Goal: Information Seeking & Learning: Check status

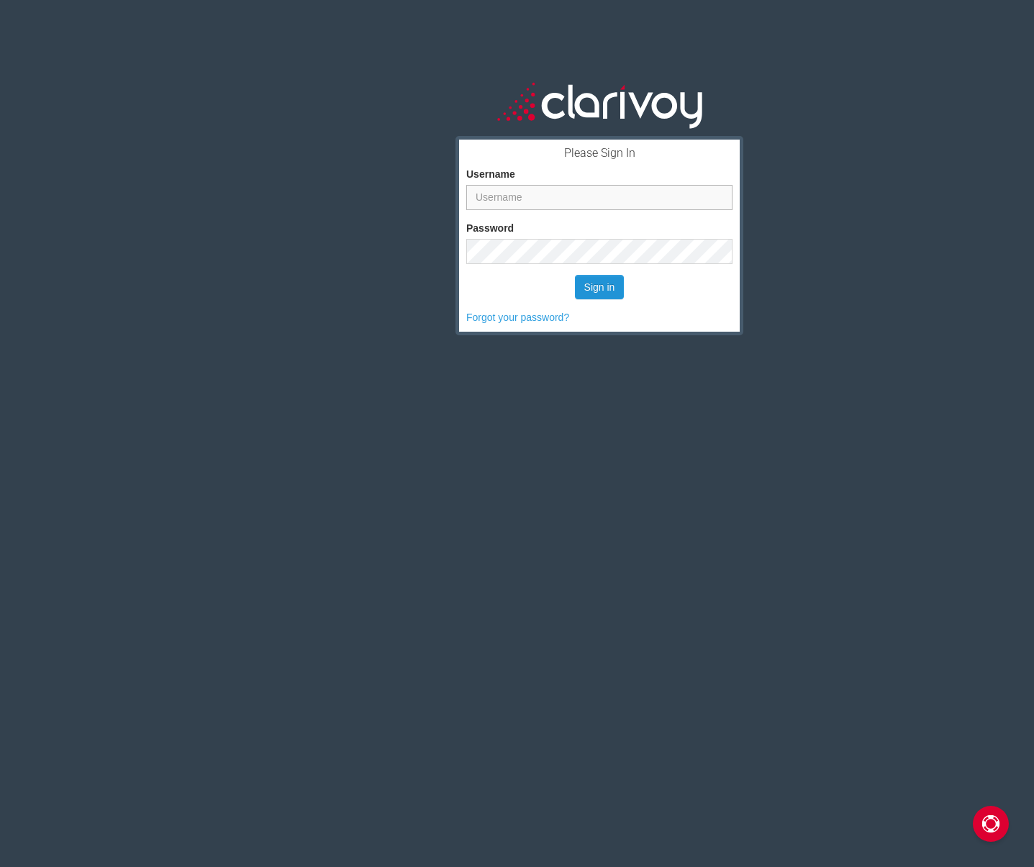
type input "[EMAIL_ADDRESS][DOMAIN_NAME]"
click at [596, 283] on button "Sign in" at bounding box center [600, 287] width 50 height 24
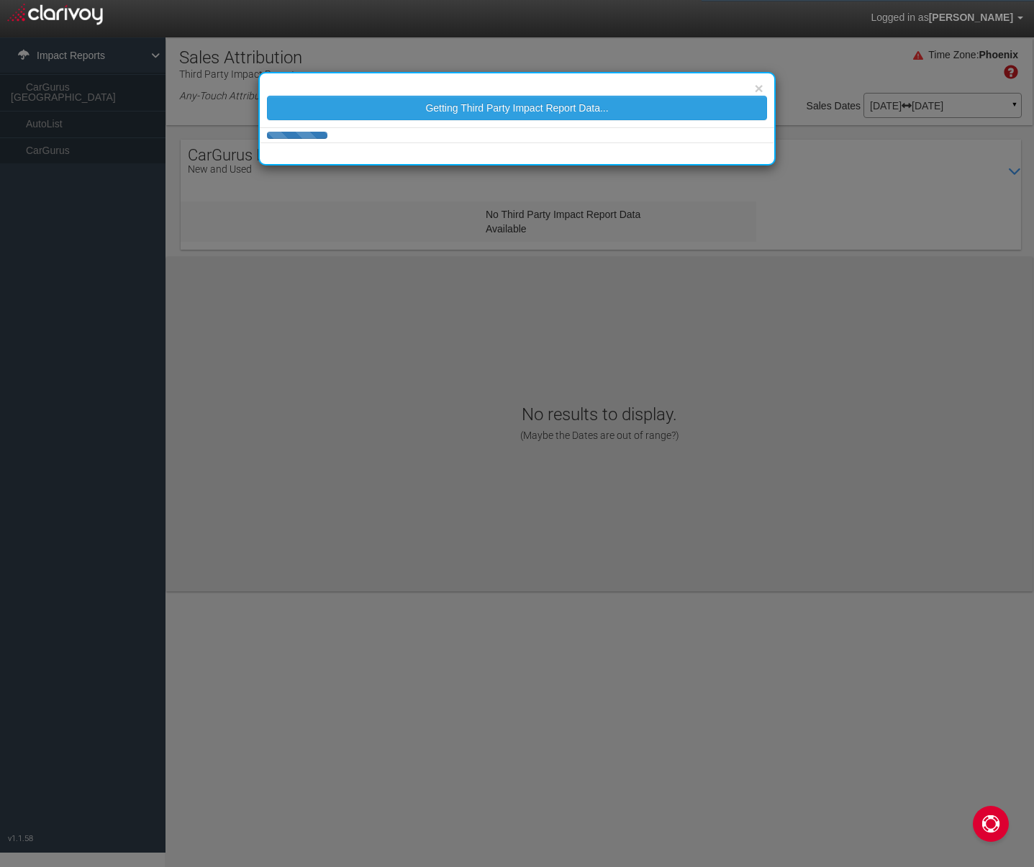
select select "25"
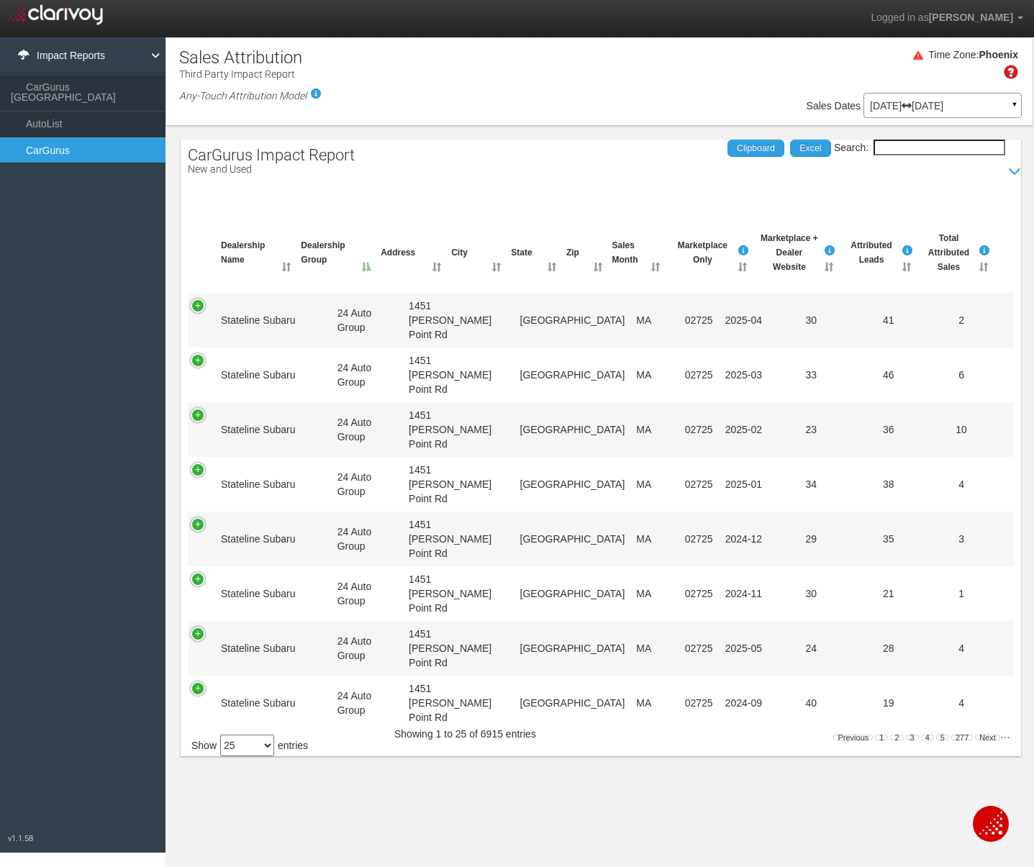
click at [923, 145] on input "Search:" at bounding box center [940, 148] width 132 height 16
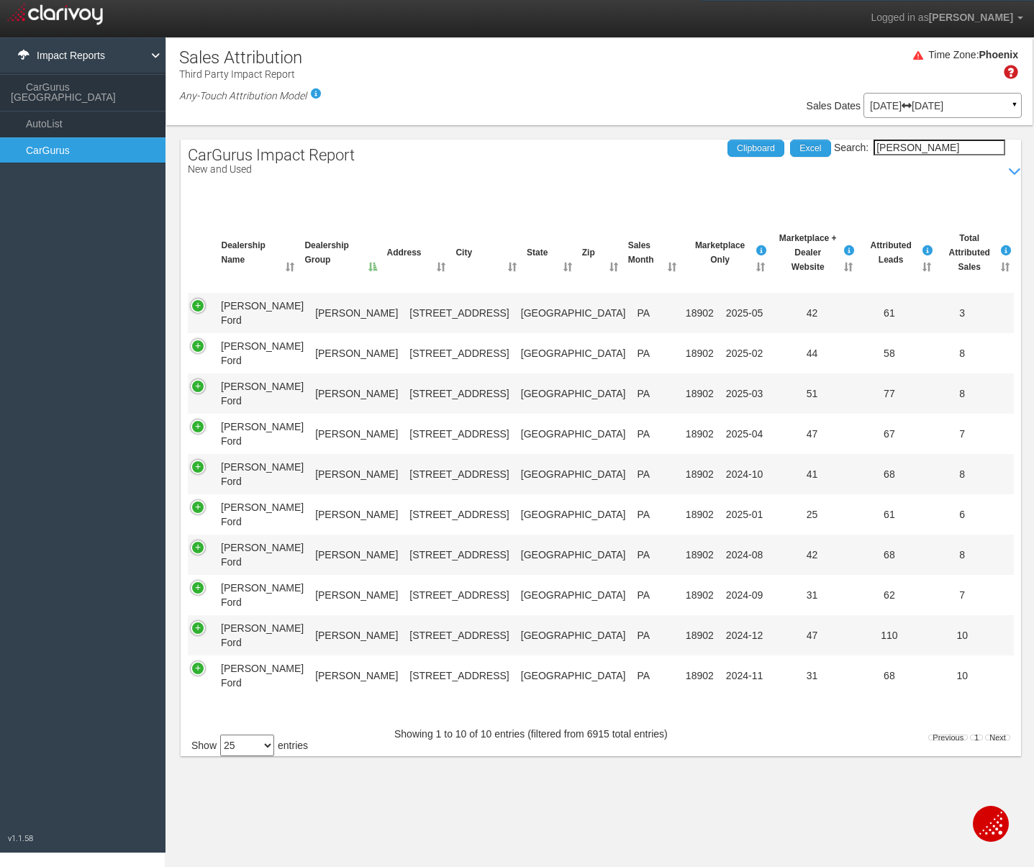
type input "[PERSON_NAME]"
click at [670, 273] on th "Sales Month" at bounding box center [651, 252] width 59 height 55
click at [999, 735] on link "Next" at bounding box center [997, 738] width 25 height 6
click at [268, 750] on select "10 25 50 100" at bounding box center [247, 746] width 54 height 22
select select "50"
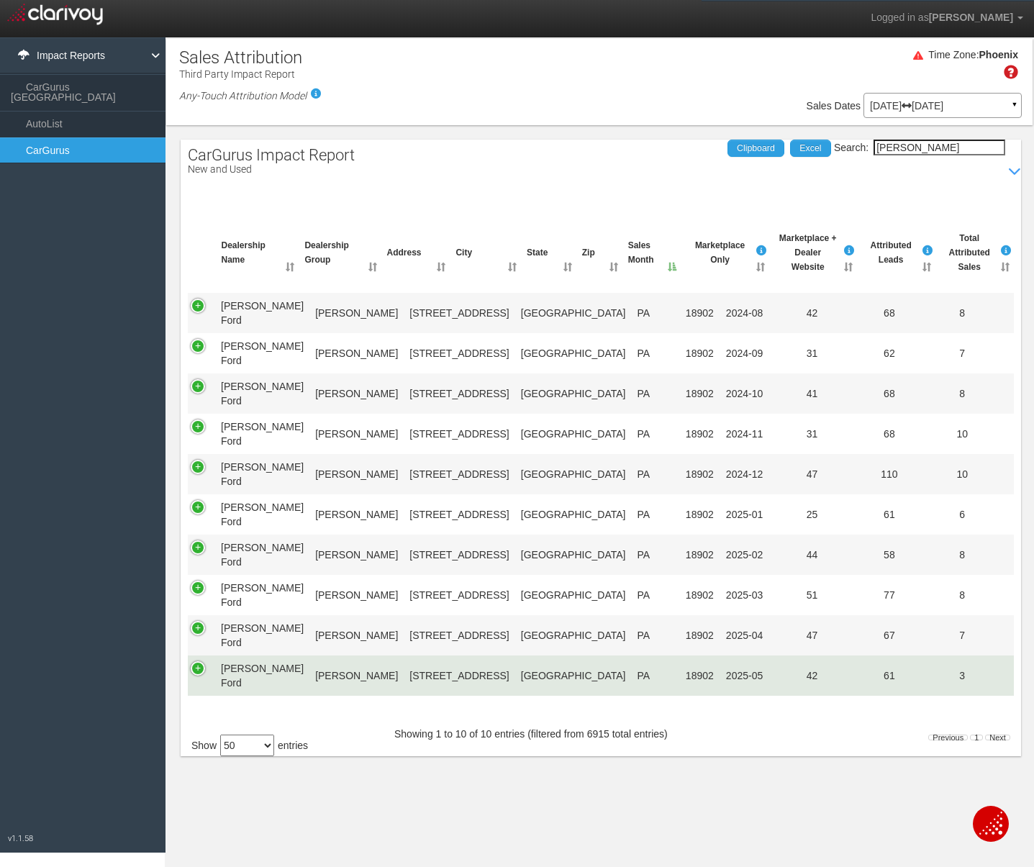
click at [199, 672] on td at bounding box center [201, 676] width 27 height 41
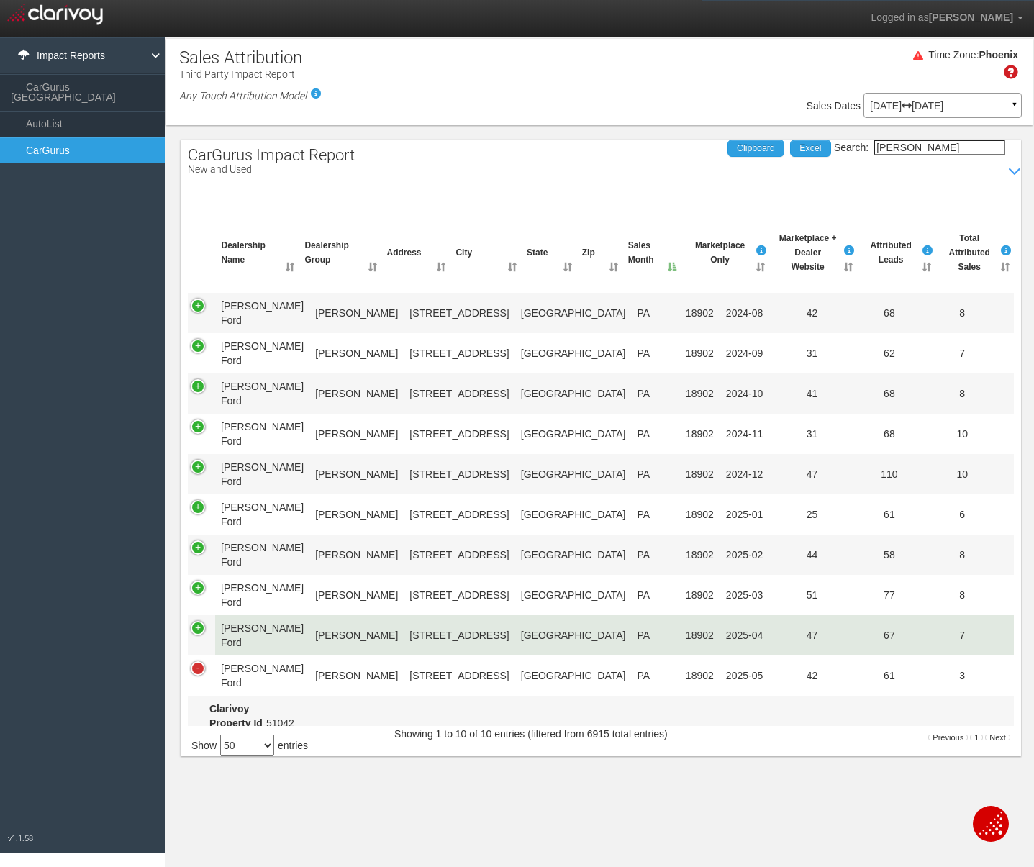
scroll to position [137, 0]
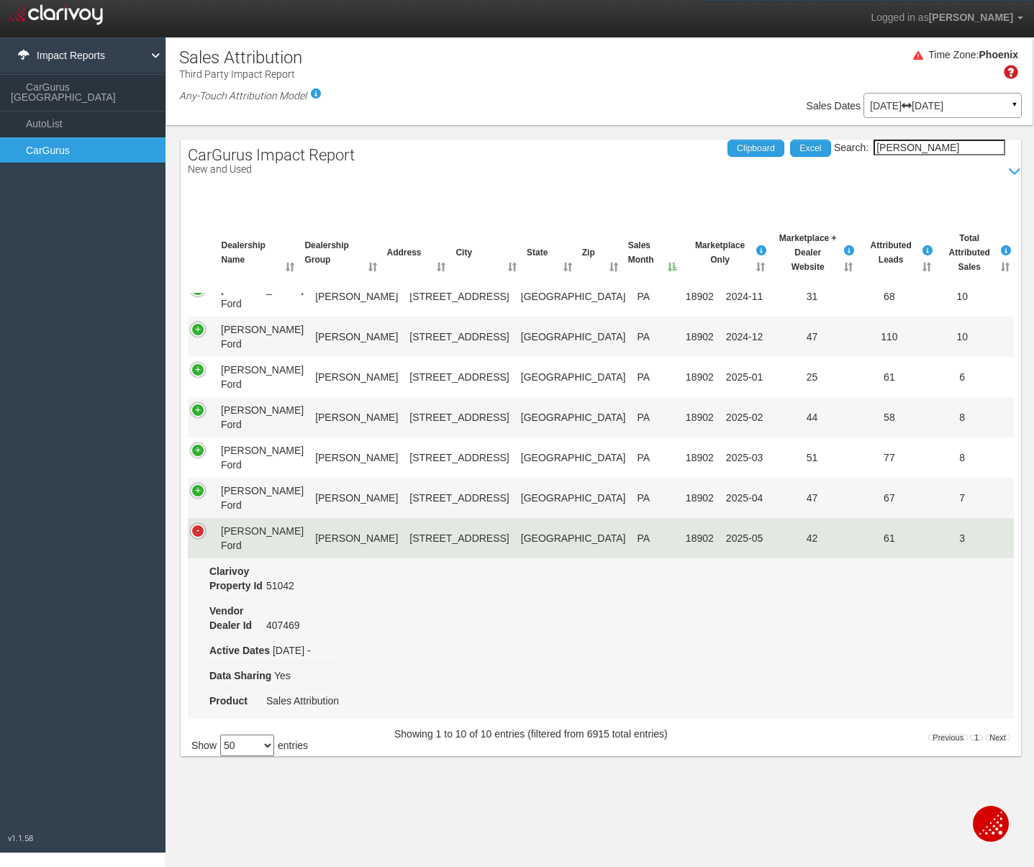
click at [204, 533] on td at bounding box center [201, 538] width 27 height 40
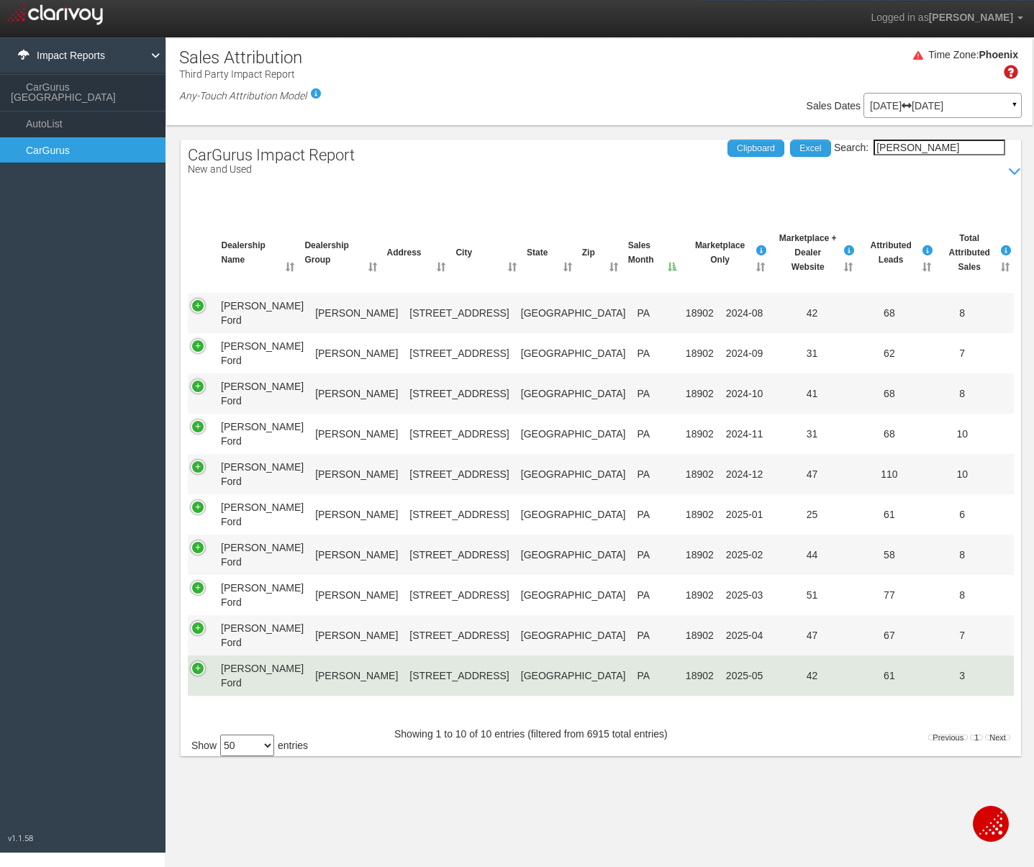
scroll to position [0, 0]
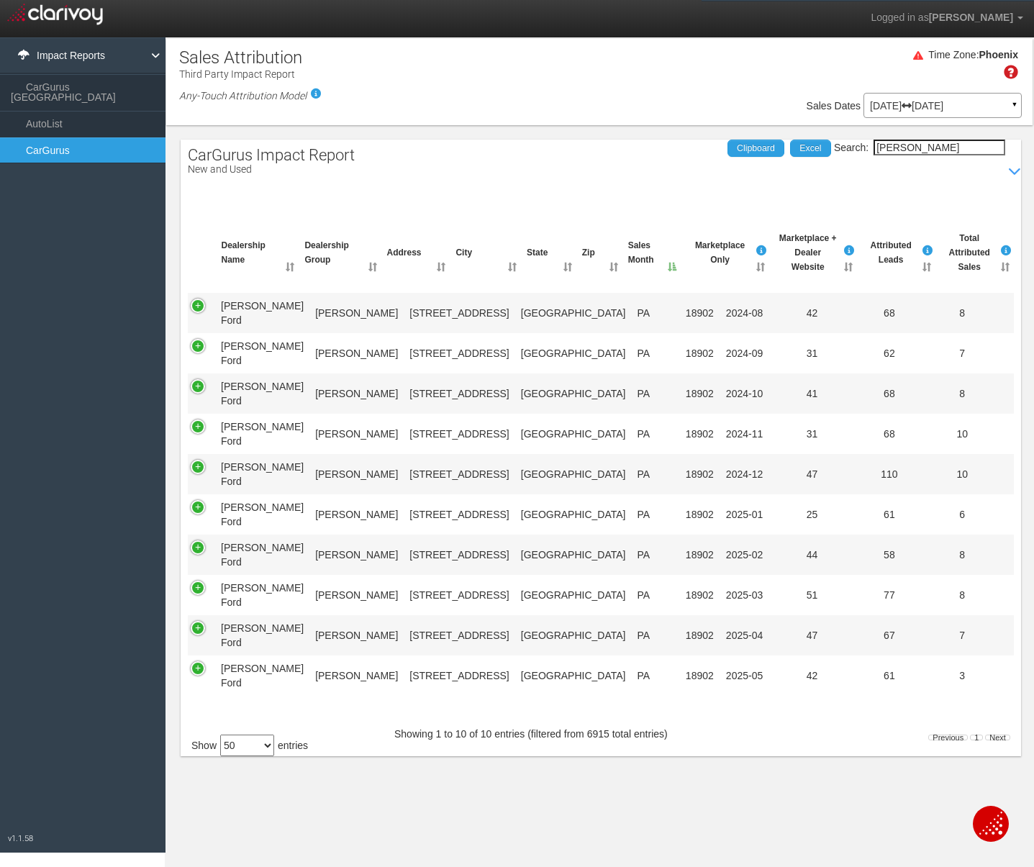
click at [933, 149] on input "[PERSON_NAME]" at bounding box center [940, 148] width 132 height 16
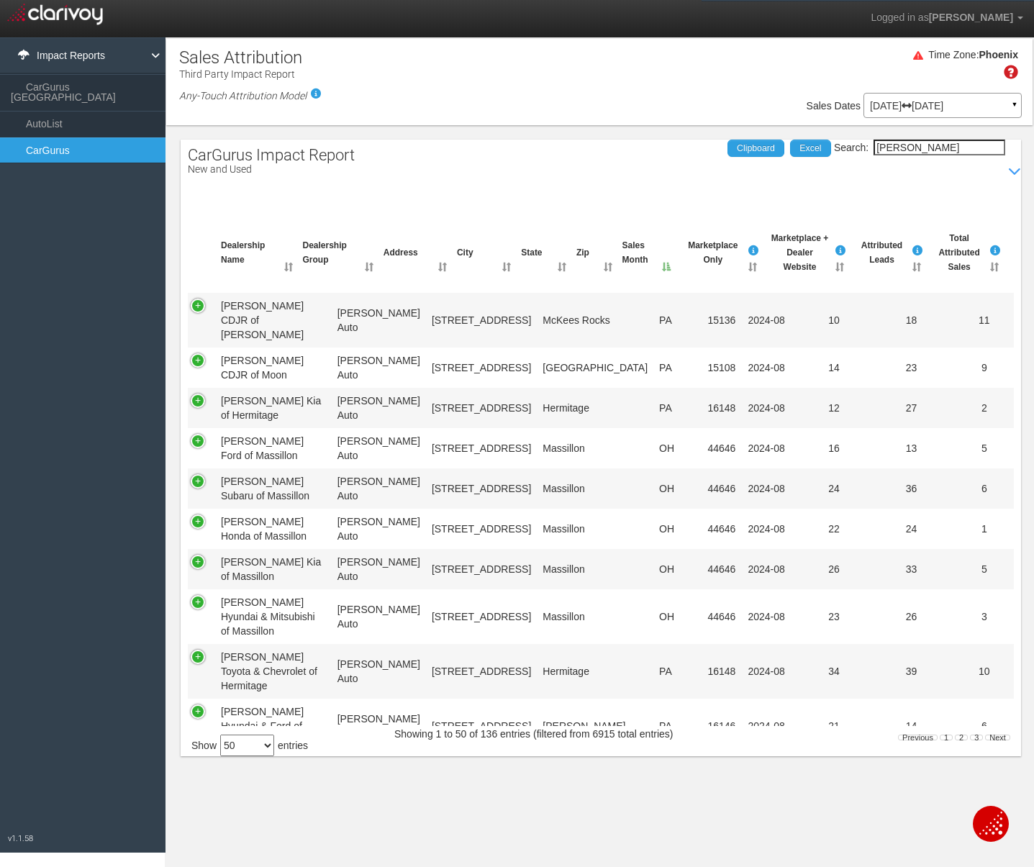
click at [909, 281] on th "Attributed Leads" at bounding box center [886, 252] width 77 height 55
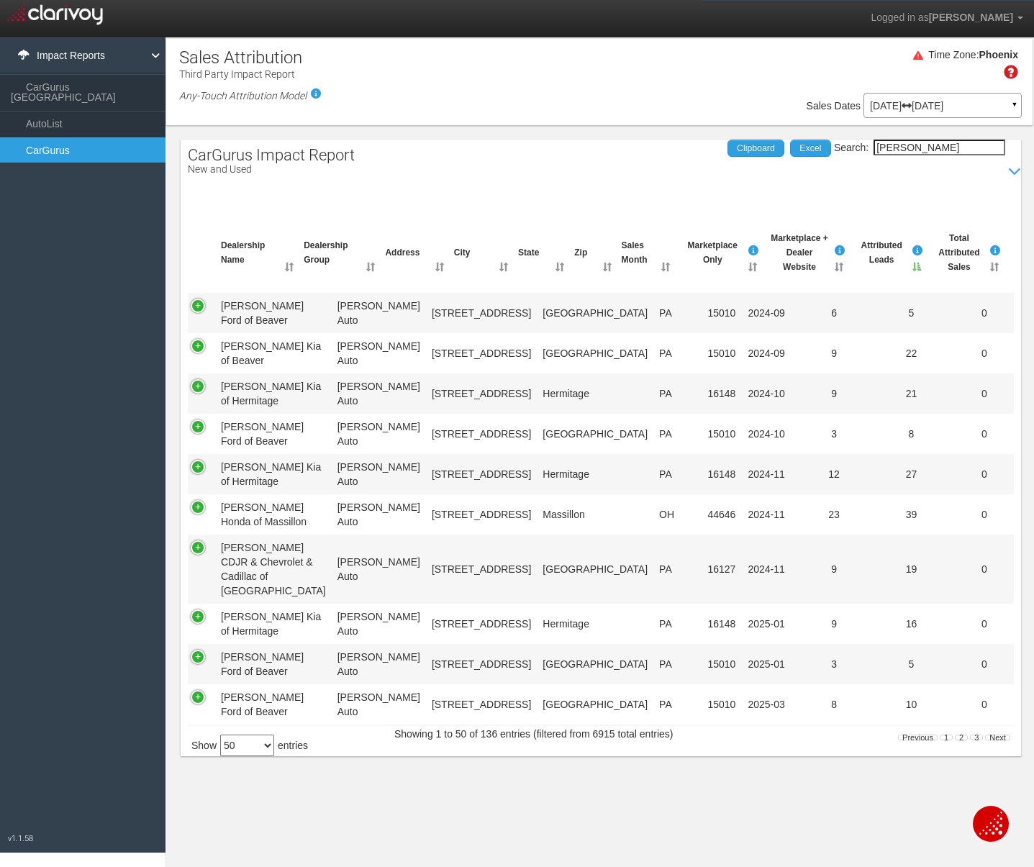
click at [651, 272] on th "Sales Month" at bounding box center [645, 252] width 58 height 55
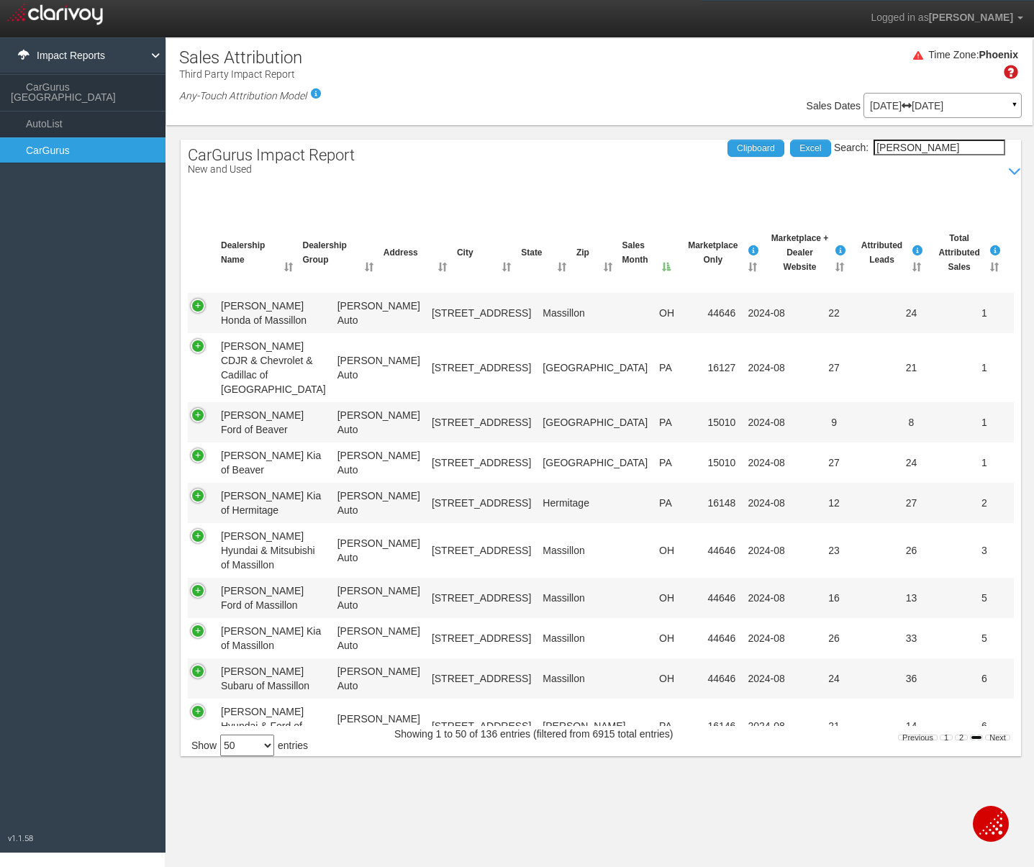
click at [976, 735] on link "3" at bounding box center [976, 738] width 13 height 6
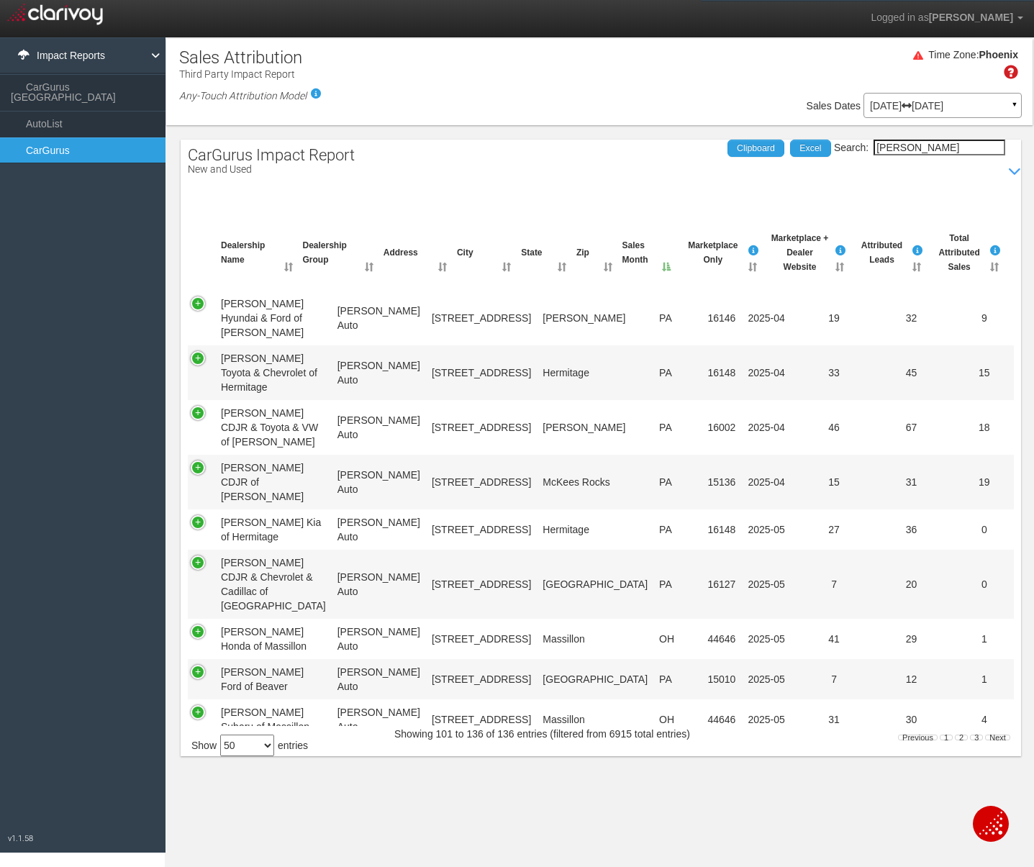
scroll to position [868, 0]
click at [923, 145] on input "[PERSON_NAME]" at bounding box center [940, 148] width 132 height 16
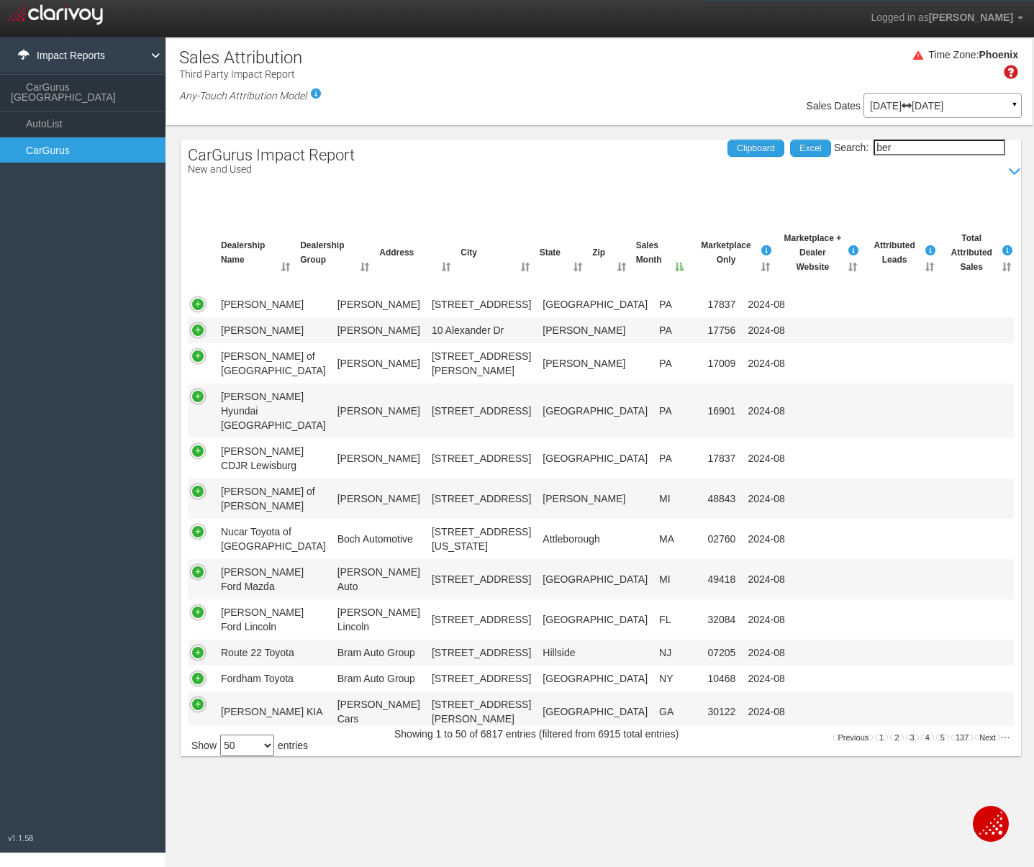
scroll to position [0, 0]
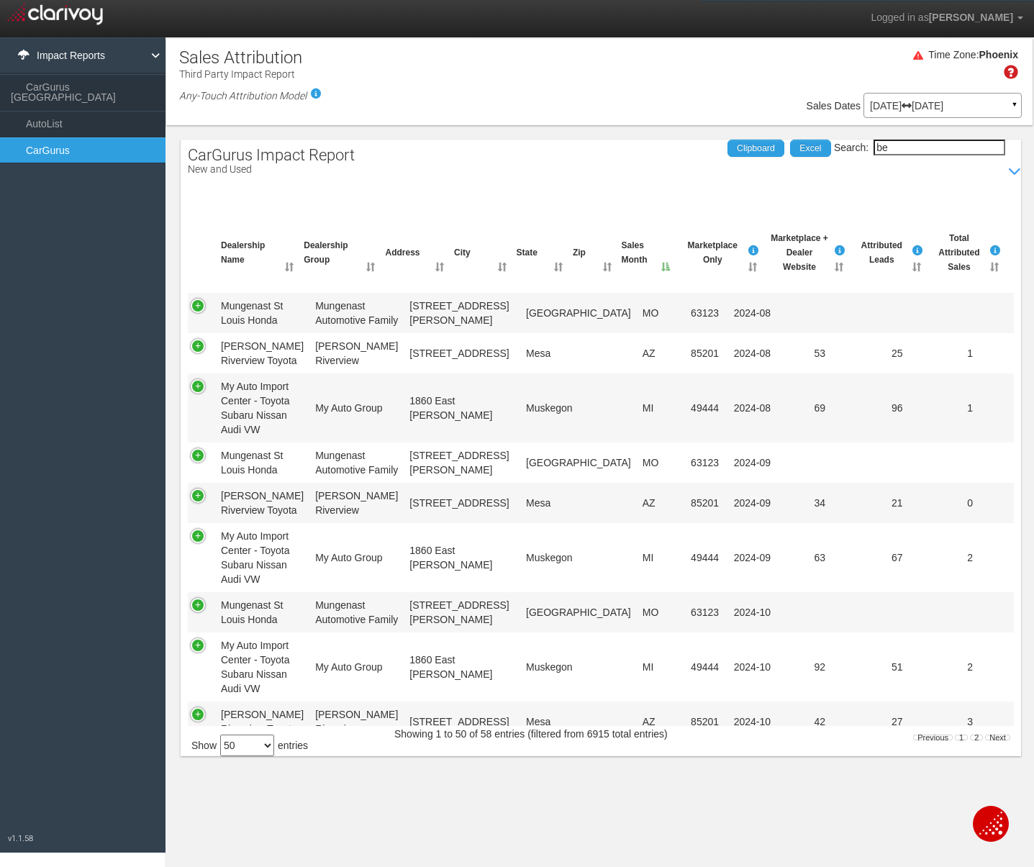
type input "b"
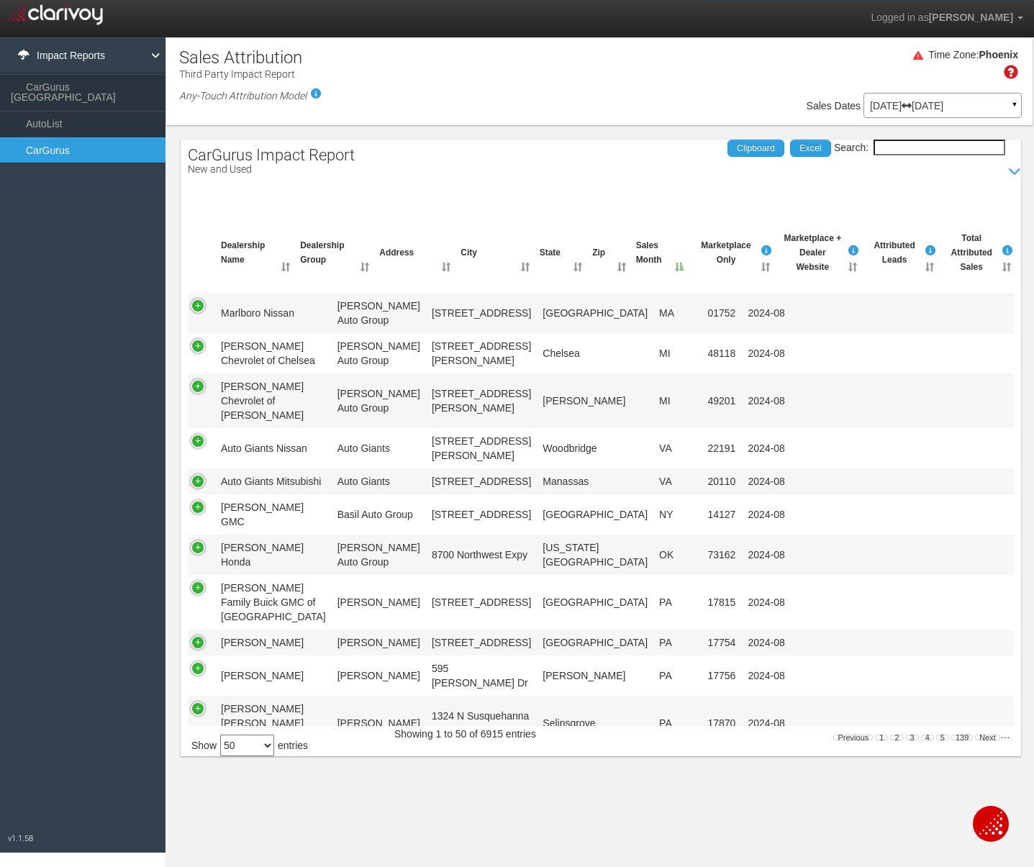
click at [926, 155] on input "Search:" at bounding box center [940, 148] width 132 height 16
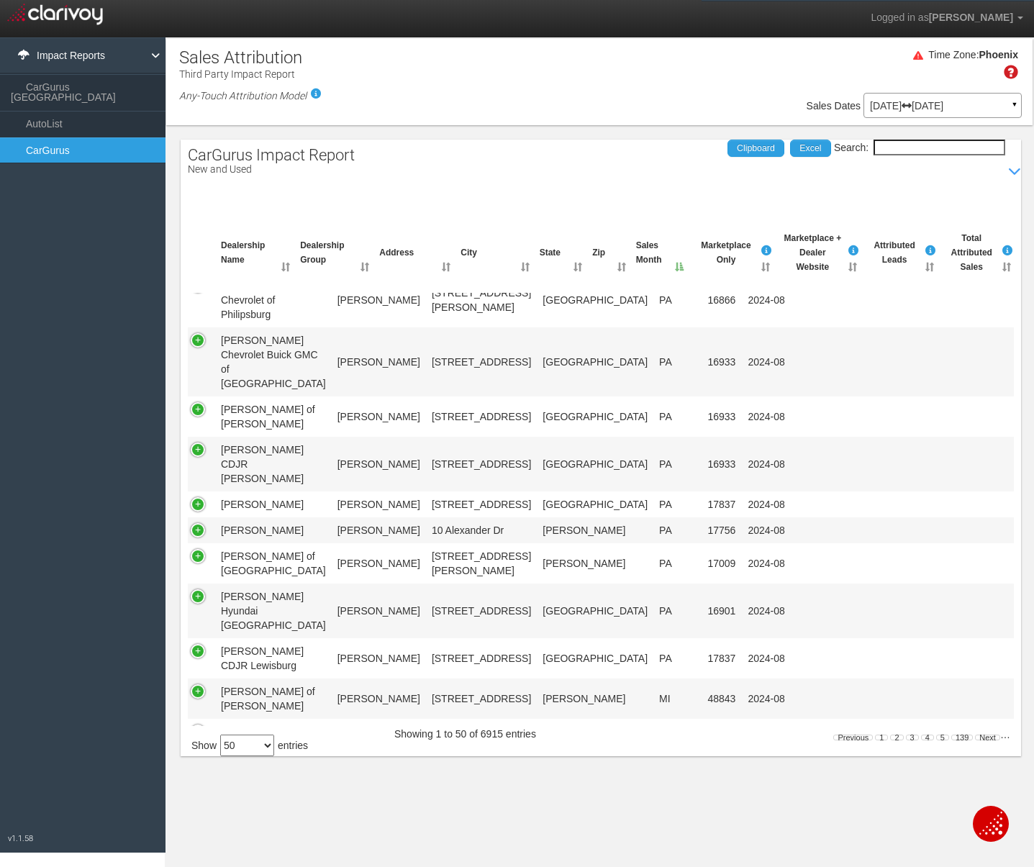
scroll to position [955, 0]
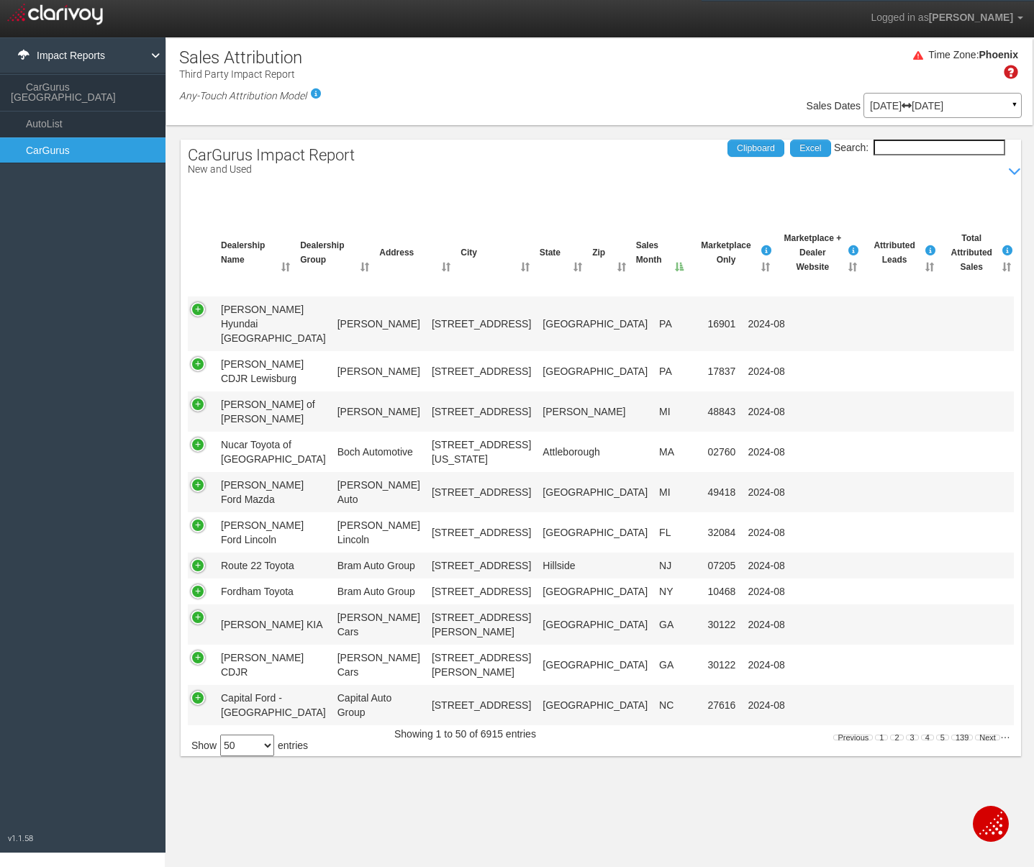
click at [913, 145] on input "Search:" at bounding box center [940, 148] width 132 height 16
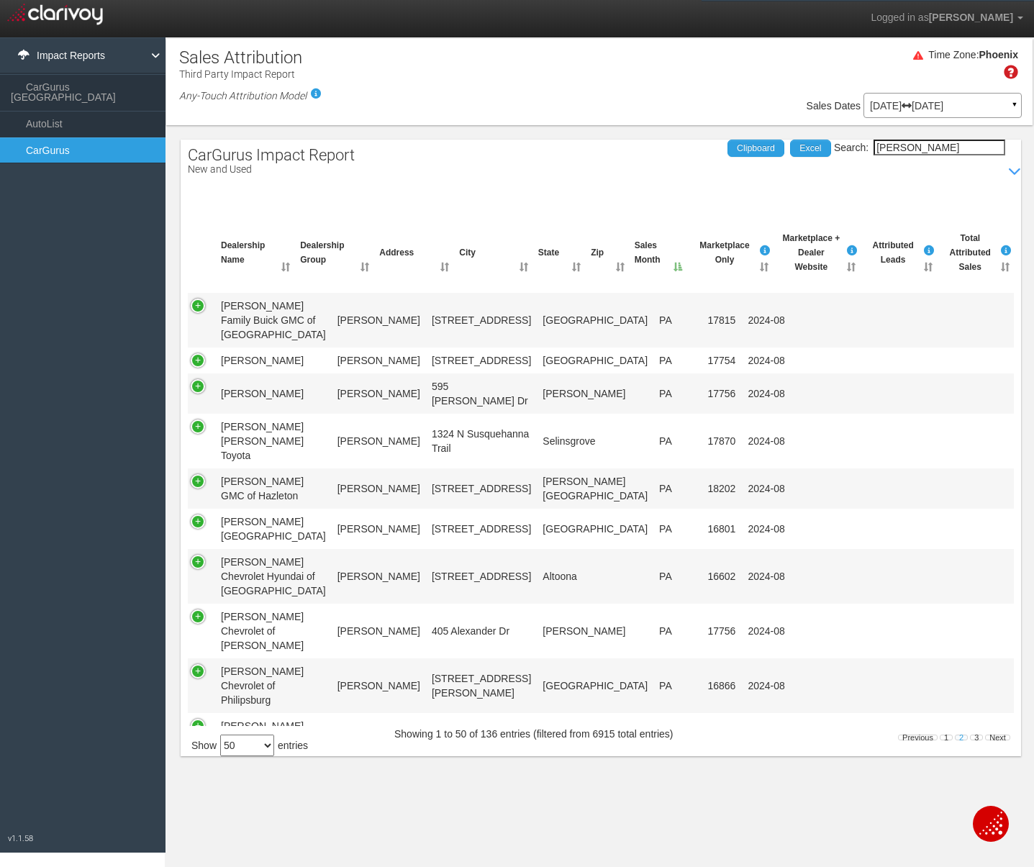
type input "[PERSON_NAME]"
click at [962, 735] on link "2" at bounding box center [961, 738] width 13 height 6
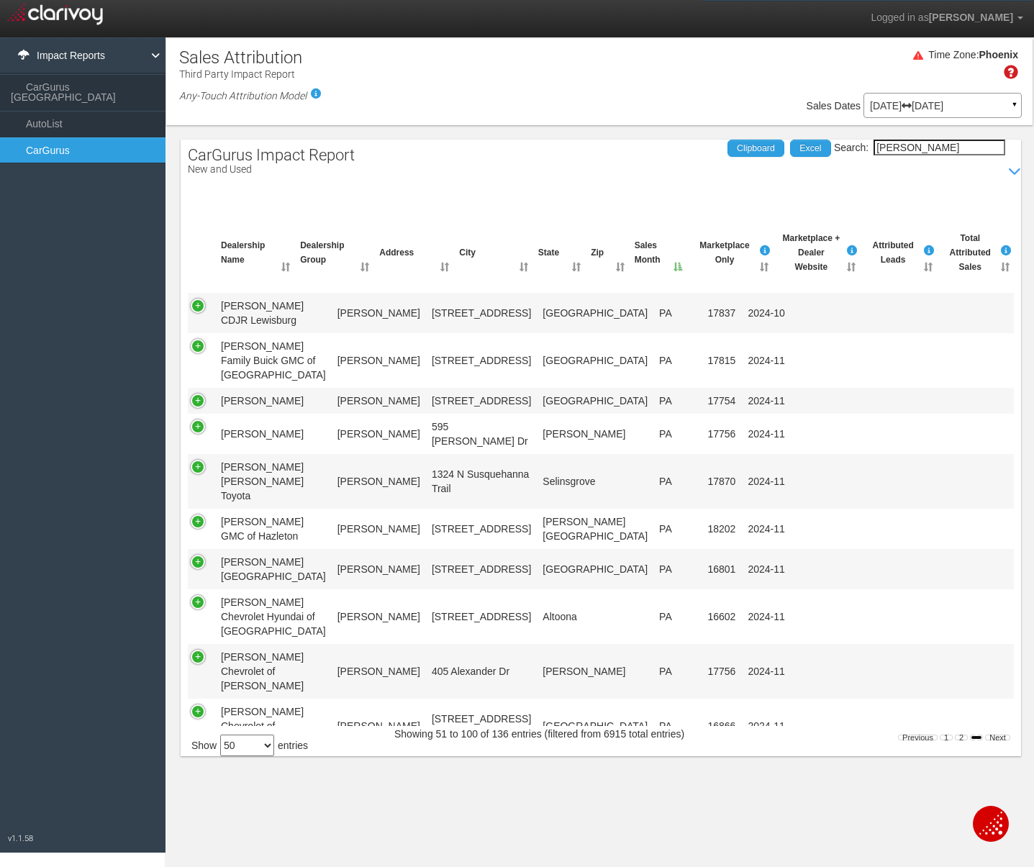
click at [973, 737] on link "3" at bounding box center [976, 738] width 13 height 6
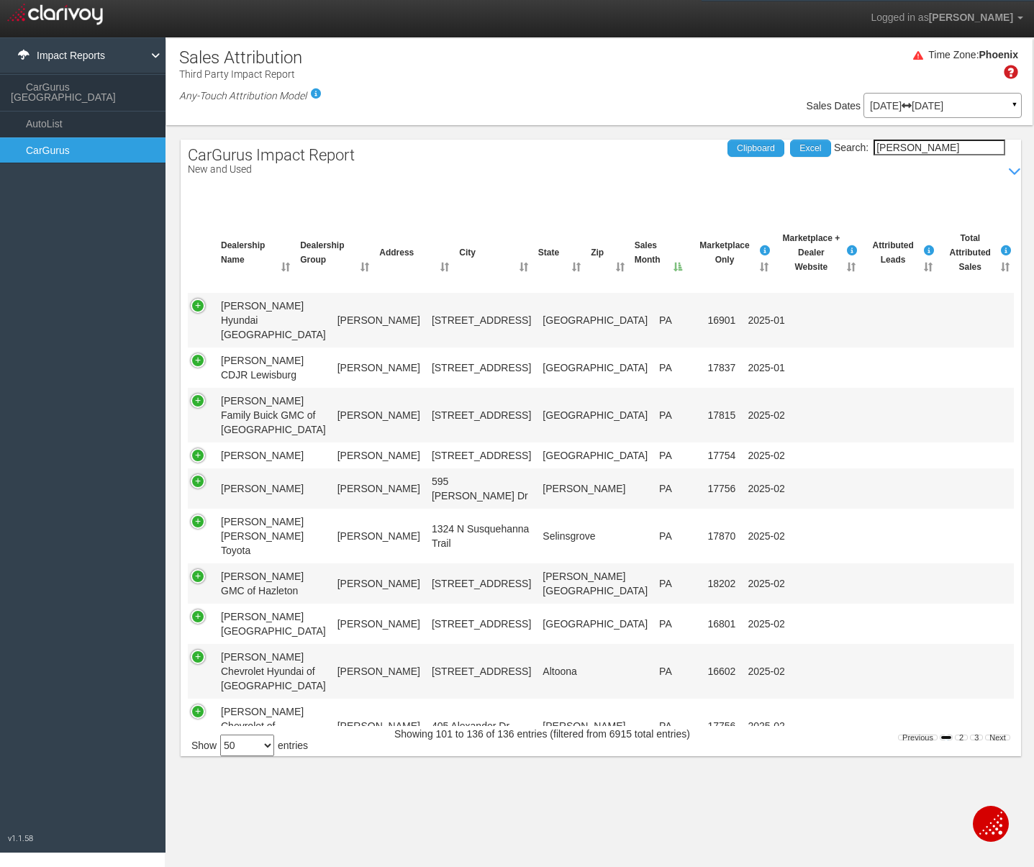
click at [946, 738] on link "1" at bounding box center [946, 738] width 13 height 6
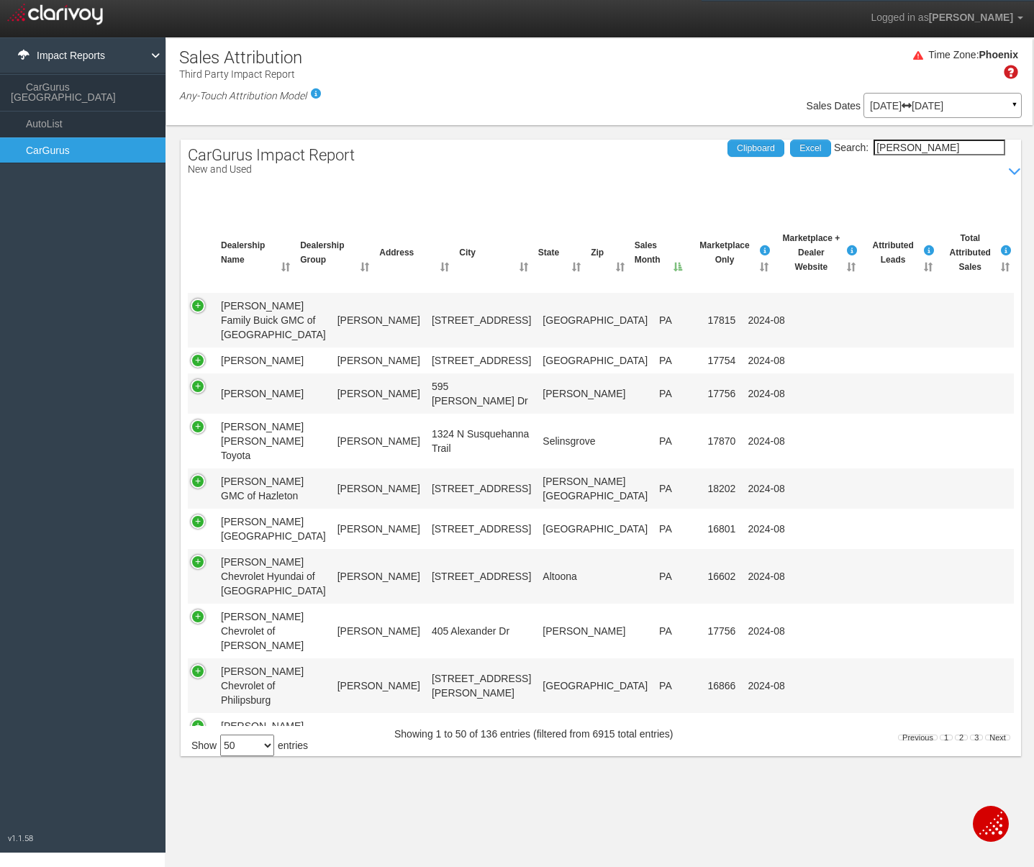
click at [967, 150] on input "[PERSON_NAME]" at bounding box center [940, 148] width 132 height 16
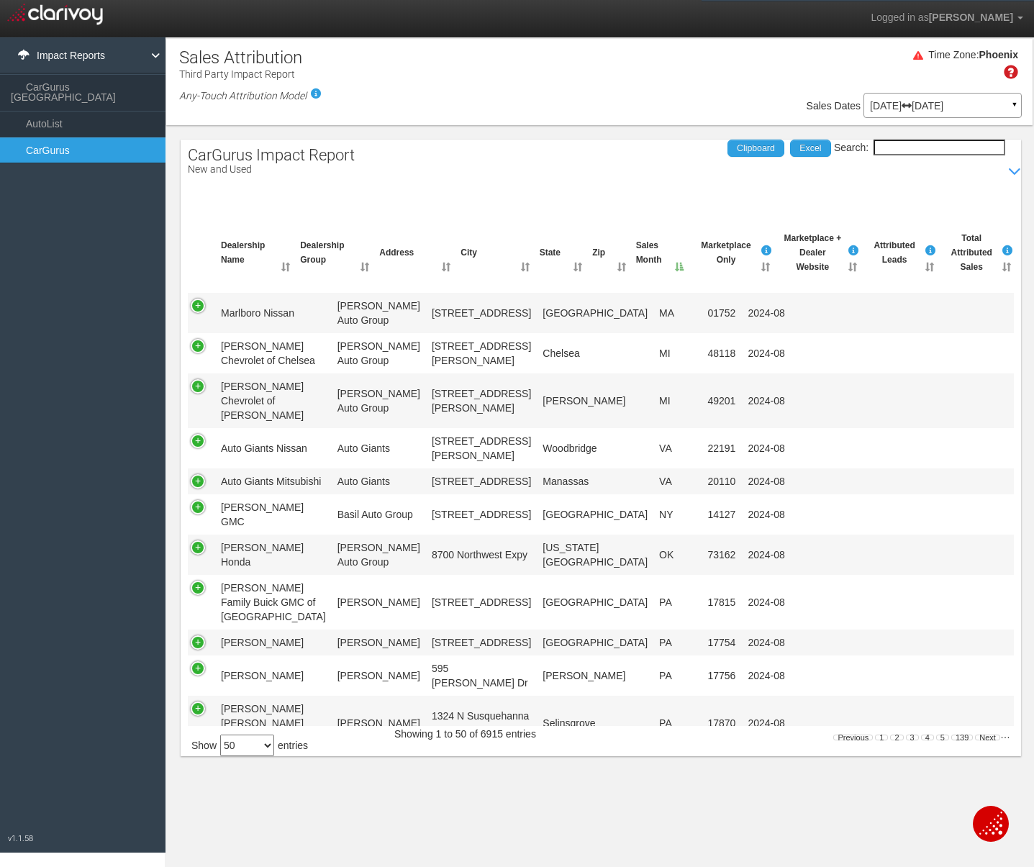
click at [560, 253] on th "State" at bounding box center [560, 252] width 53 height 55
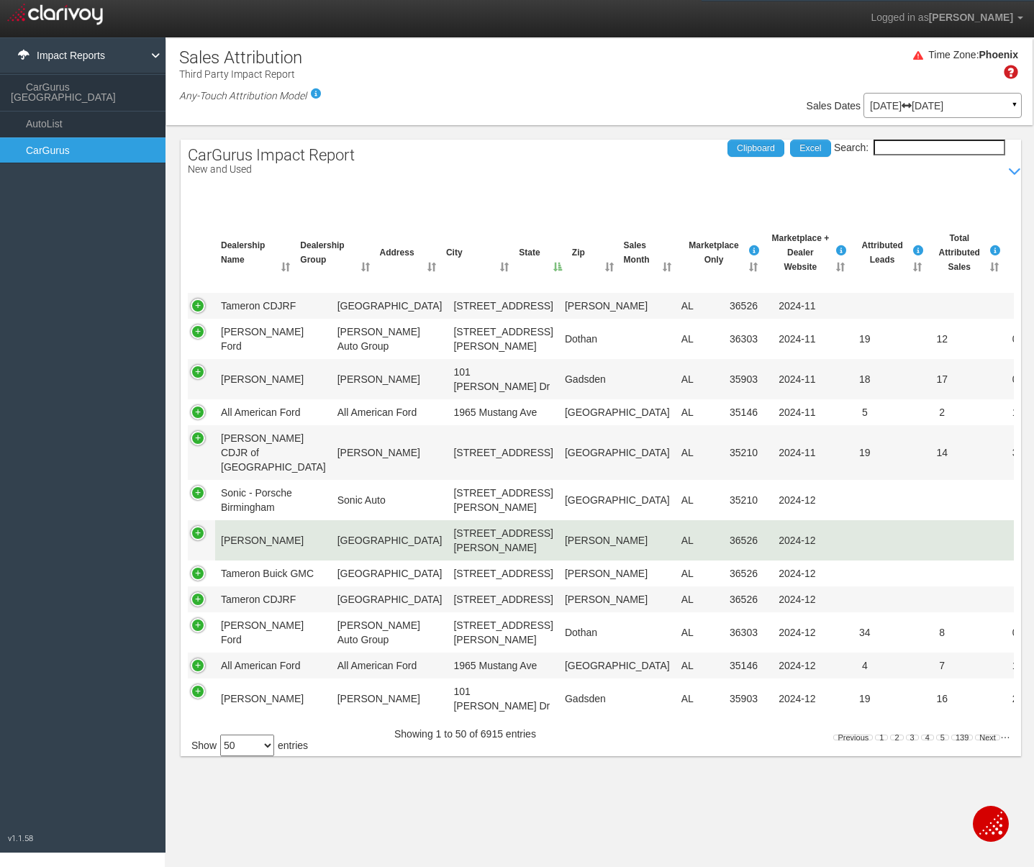
scroll to position [2143, 0]
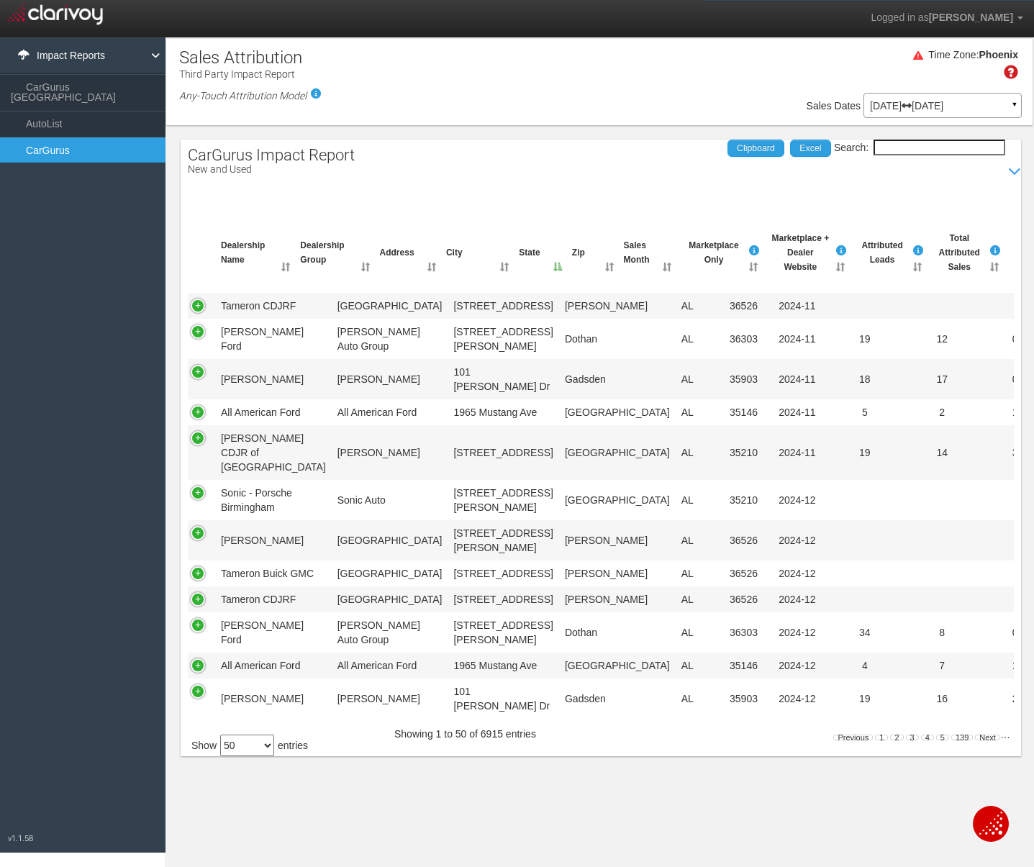
click at [965, 107] on p "[DATE] [DATE]" at bounding box center [942, 106] width 145 height 10
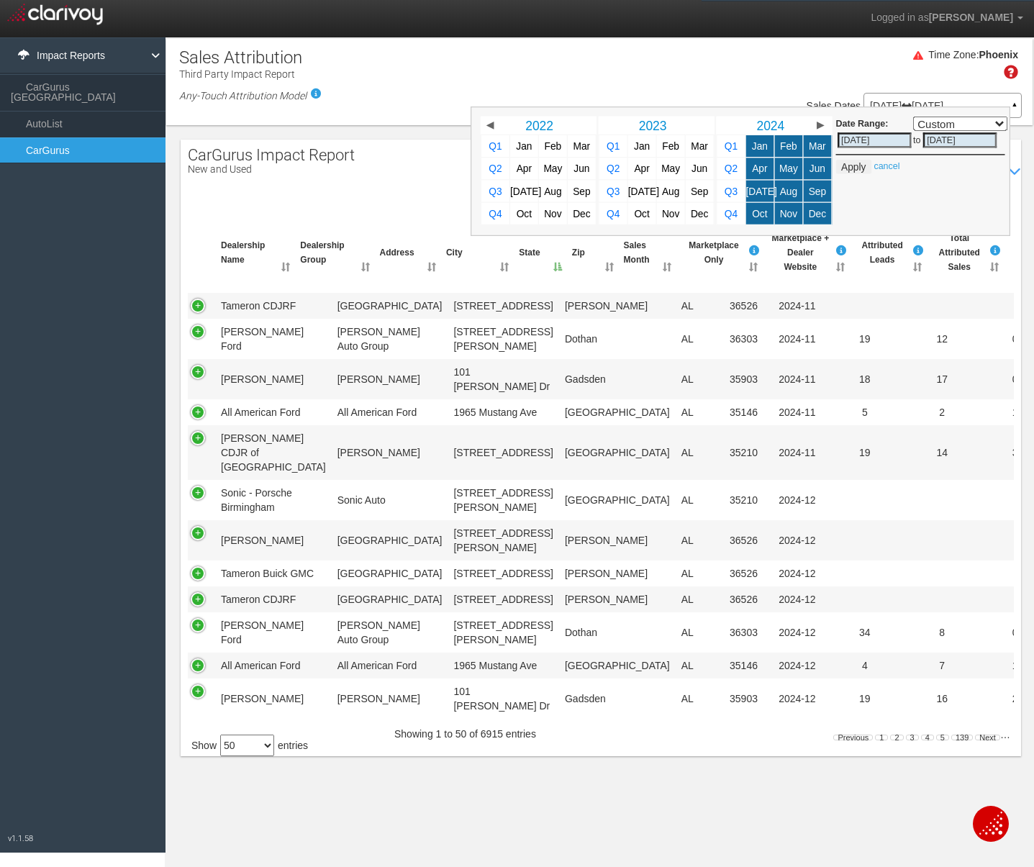
click at [824, 118] on link "▶" at bounding box center [820, 126] width 18 height 18
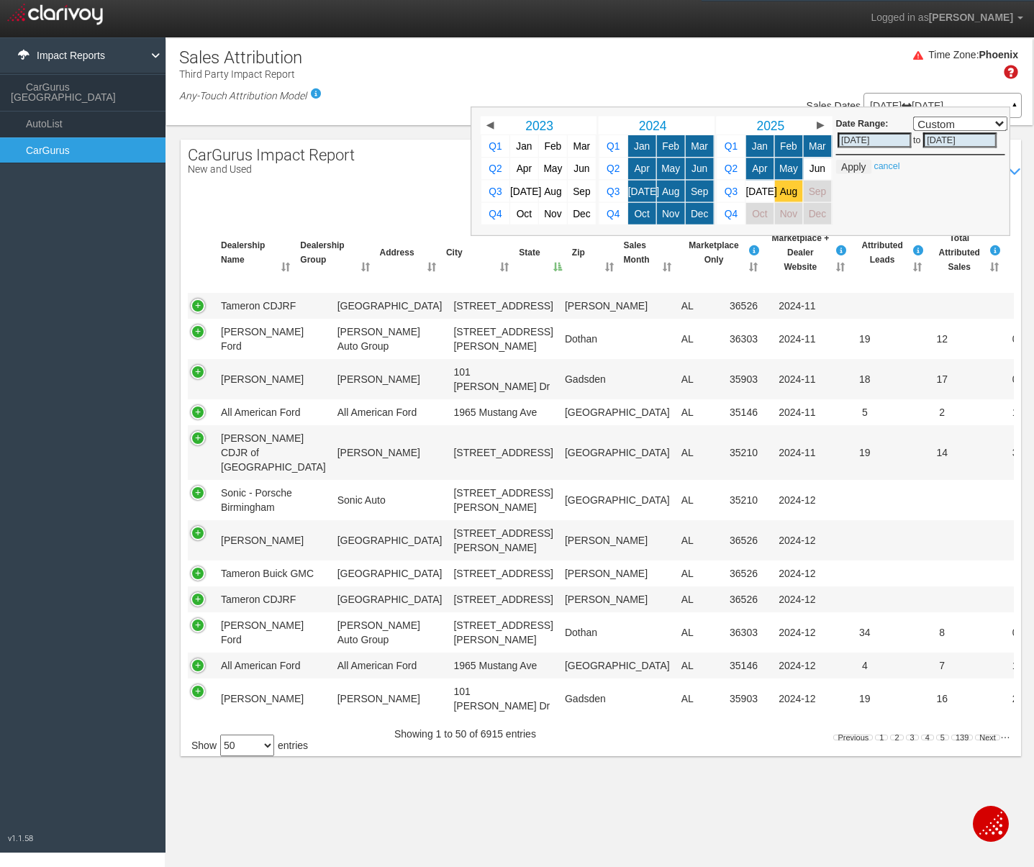
click at [792, 188] on span "Aug" at bounding box center [788, 191] width 17 height 11
select select ","
type input "[DATE]"
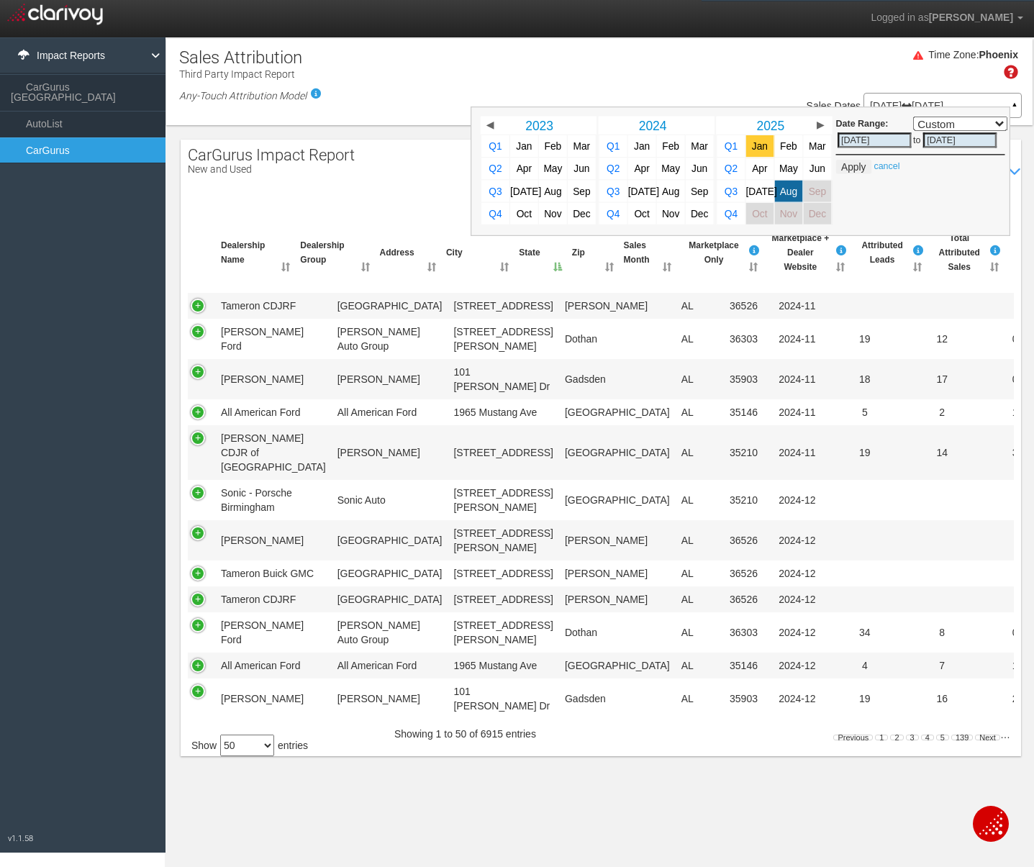
click at [764, 150] on span "Jan" at bounding box center [760, 146] width 16 height 11
select select ","
type input "[DATE]"
click at [648, 146] on span "Jan" at bounding box center [642, 146] width 16 height 11
select select ","
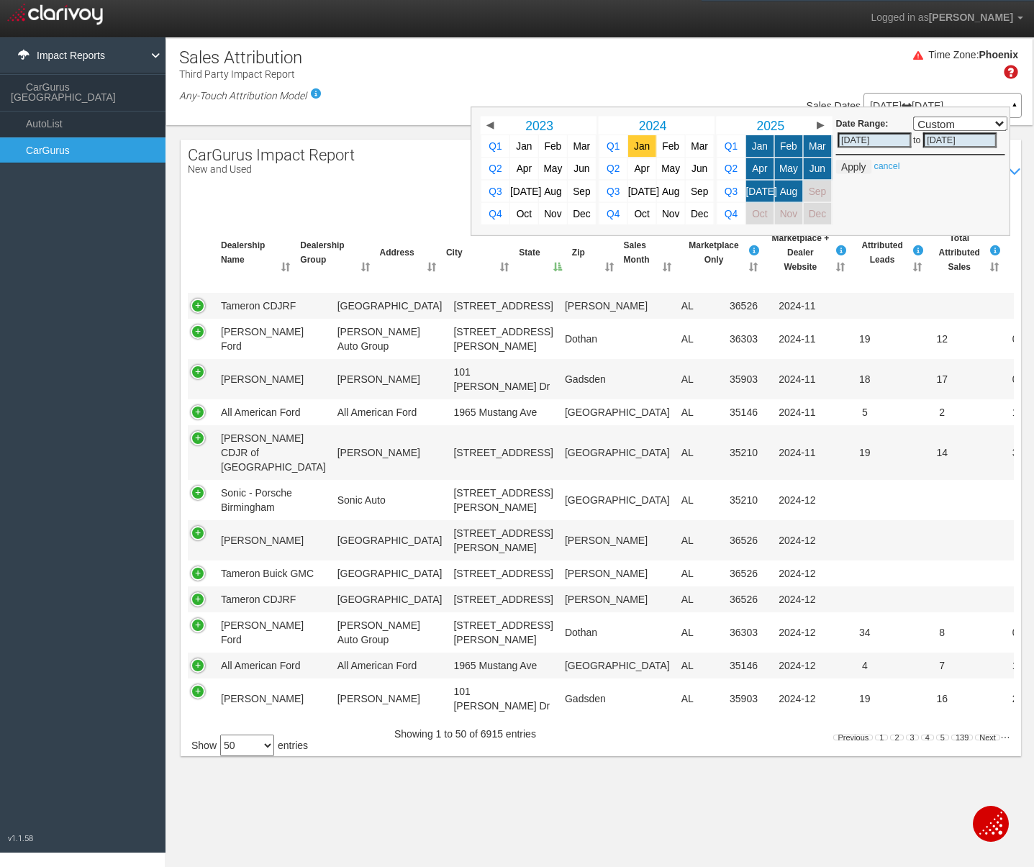
type input "[DATE]"
click at [786, 198] on link "Aug" at bounding box center [789, 192] width 28 height 22
select select ","
type input "[DATE]"
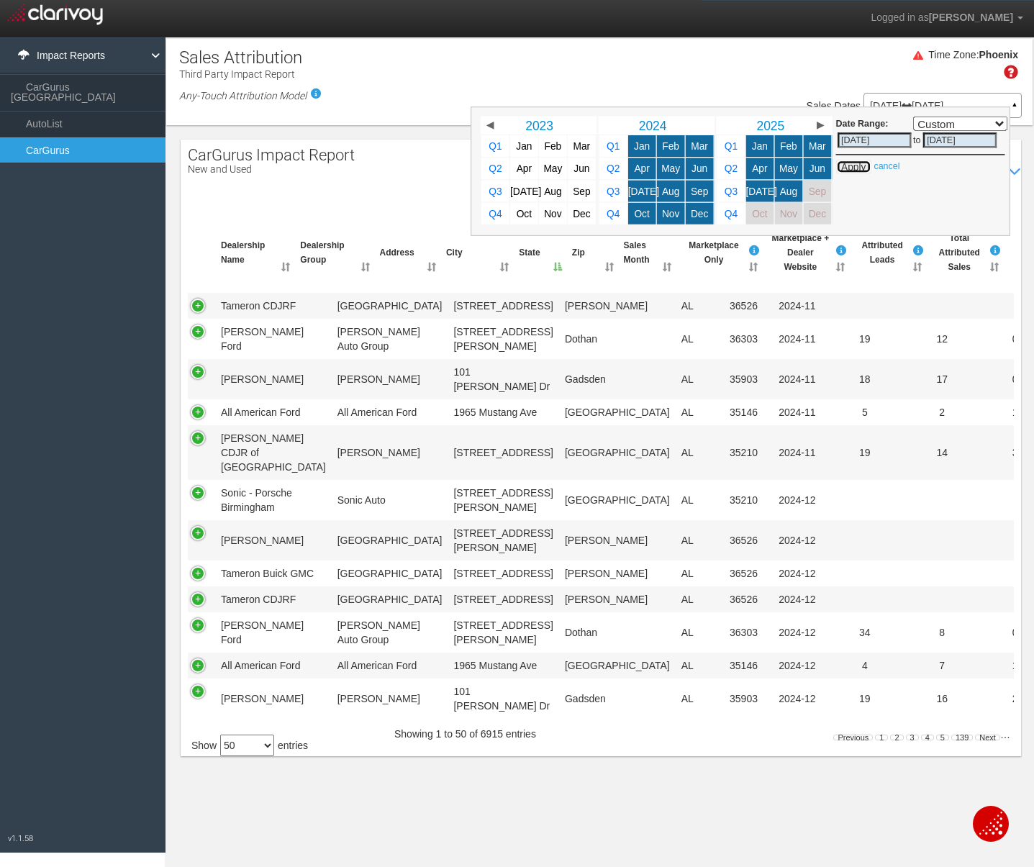
click at [857, 171] on button "Apply" at bounding box center [853, 167] width 35 height 14
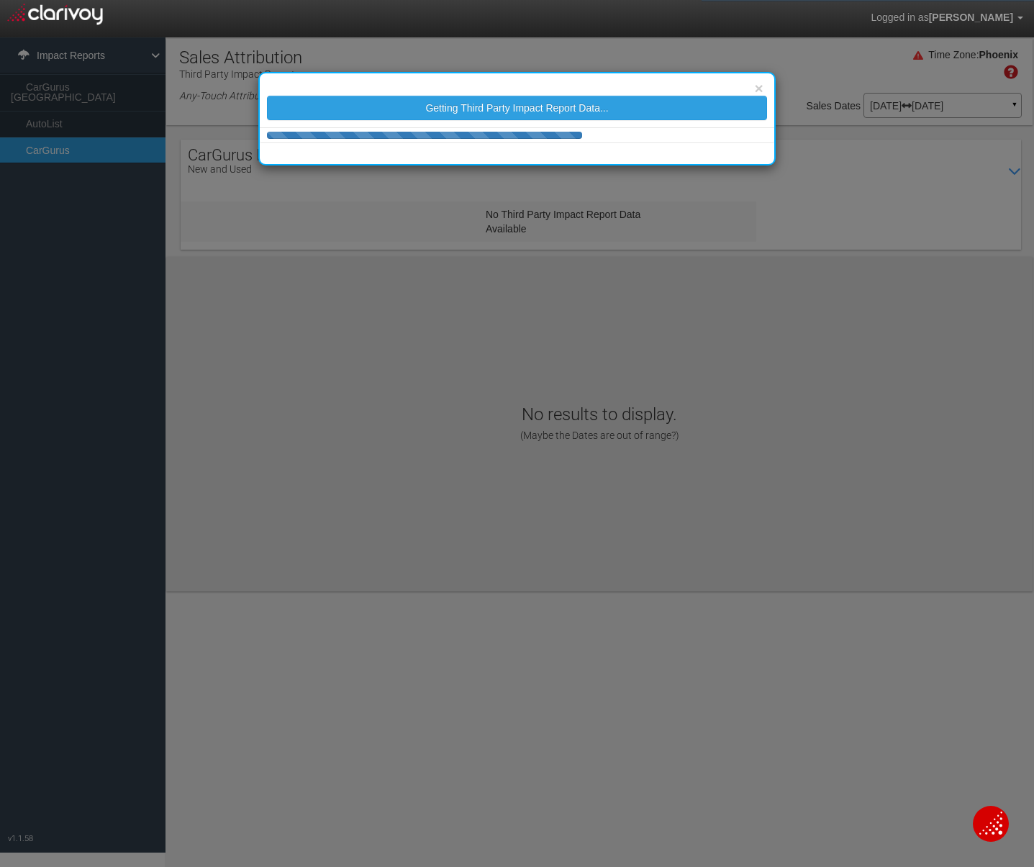
select select "25"
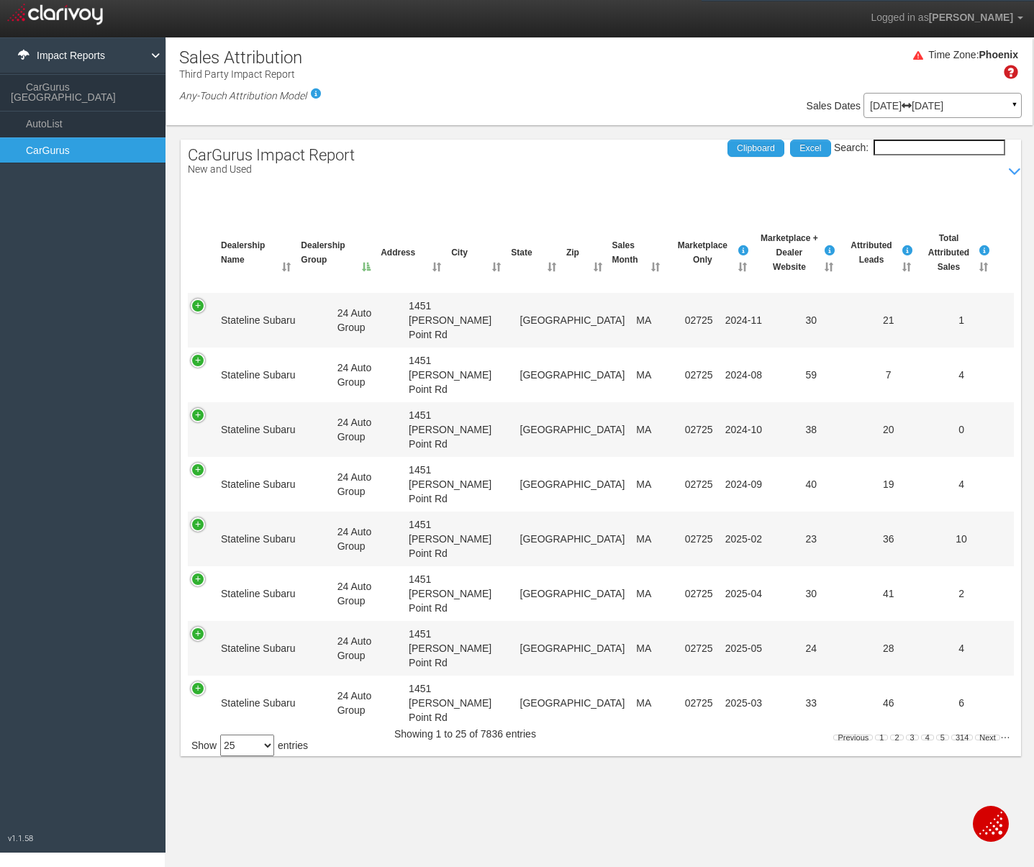
click at [907, 146] on input "Search:" at bounding box center [940, 148] width 132 height 16
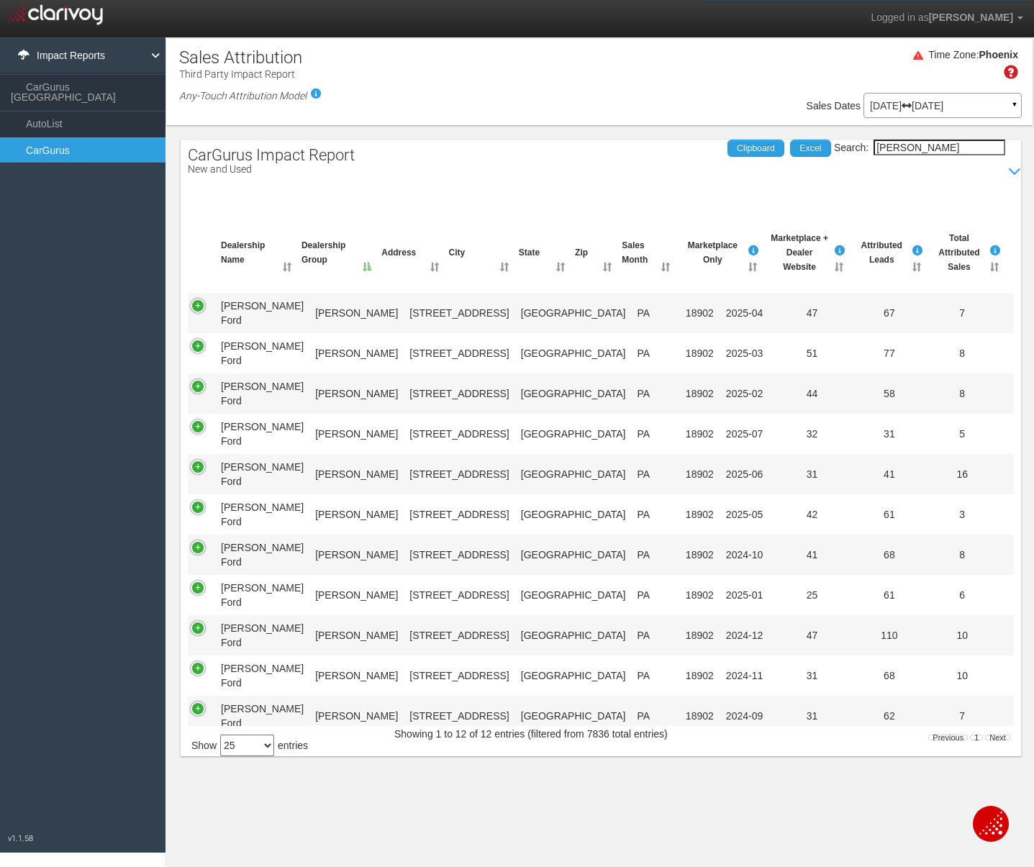
click at [656, 277] on th "Sales Month" at bounding box center [645, 252] width 58 height 55
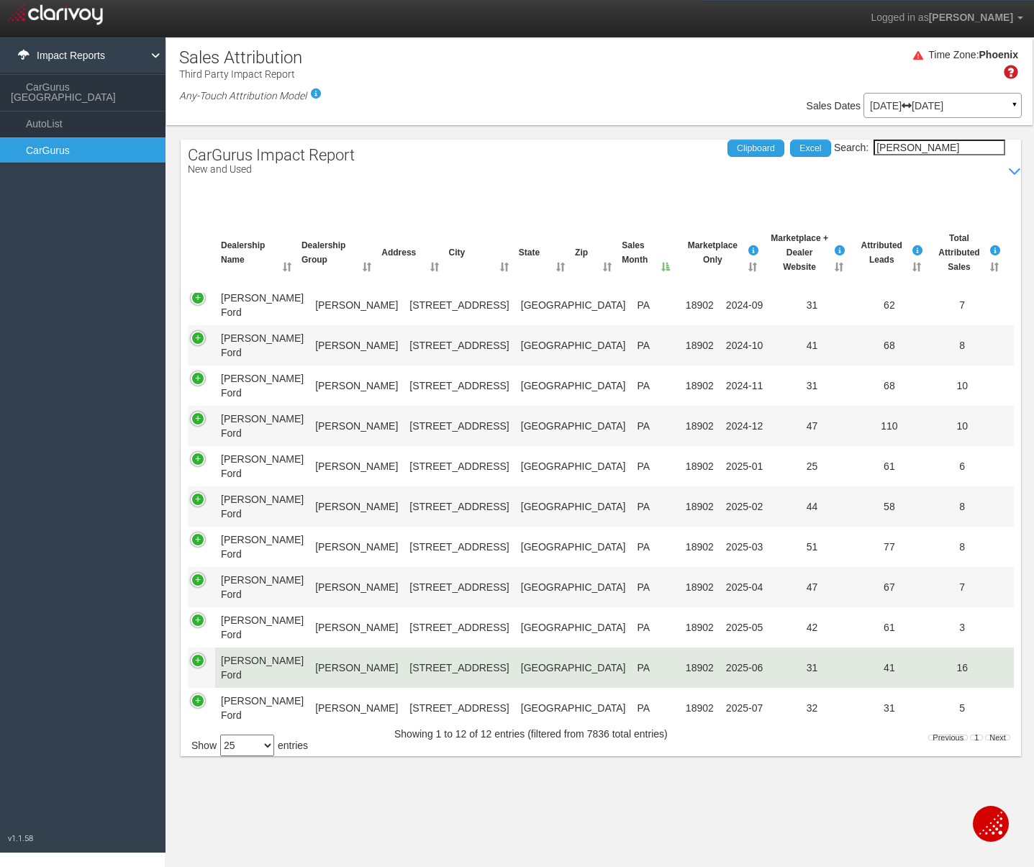
scroll to position [58, 0]
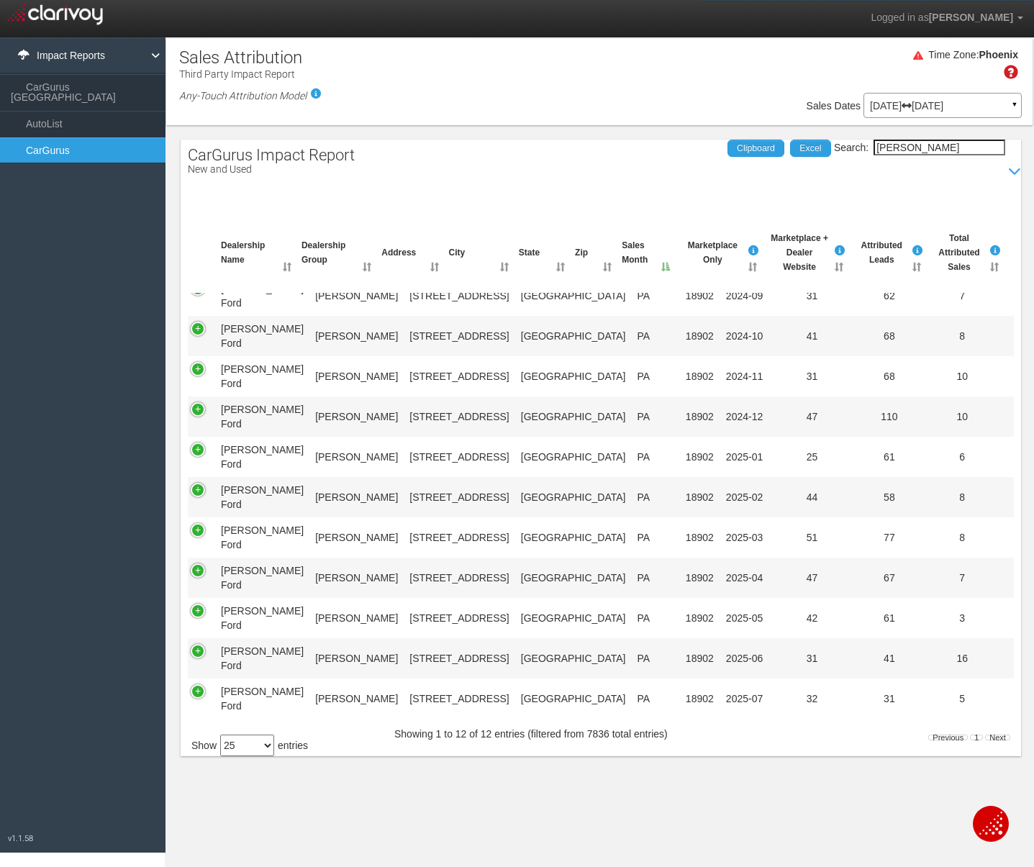
click at [919, 142] on input "[PERSON_NAME]" at bounding box center [940, 148] width 132 height 16
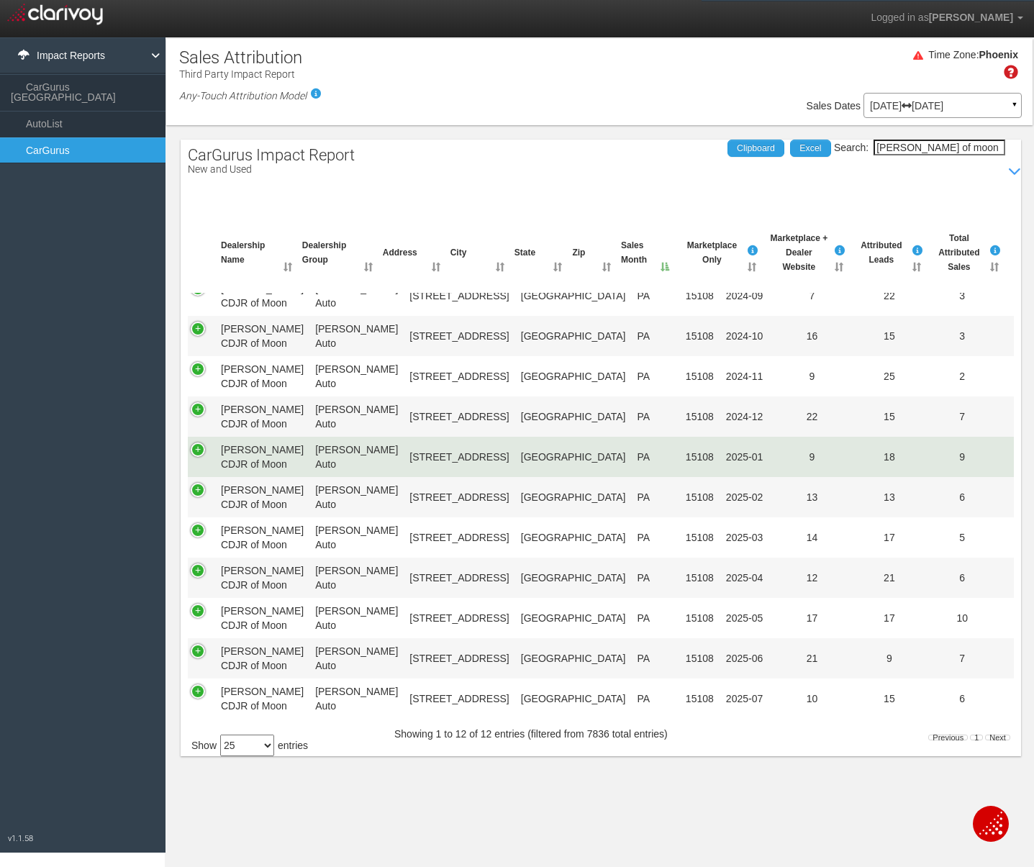
scroll to position [230, 0]
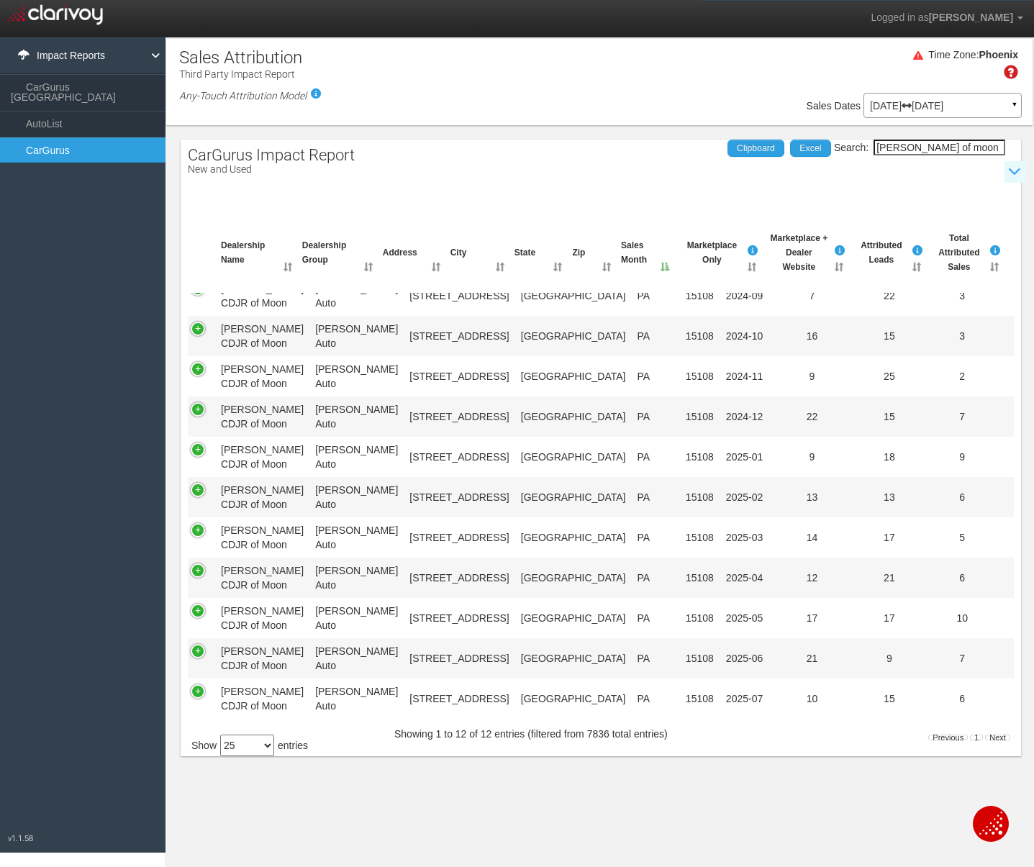
drag, startPoint x: 917, startPoint y: 150, endPoint x: 1012, endPoint y: 167, distance: 96.5
click at [1012, 167] on div "CarGurus Impact Report New and Used Show / Hide Data Table Search: [PERSON_NAME…" at bounding box center [601, 448] width 840 height 617
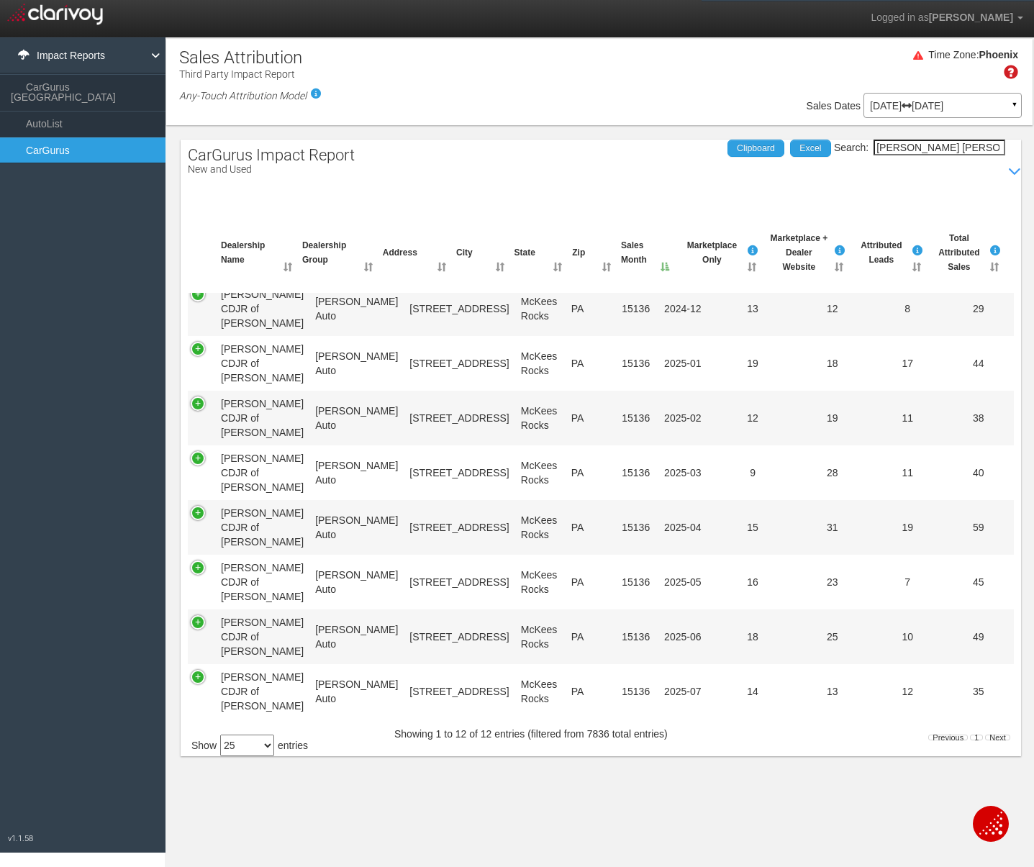
type input "[PERSON_NAME] [PERSON_NAME]"
click at [248, 747] on select "10 25 50 100" at bounding box center [247, 746] width 54 height 22
select select "50"
click at [953, 145] on input "[PERSON_NAME] [PERSON_NAME]" at bounding box center [940, 148] width 132 height 16
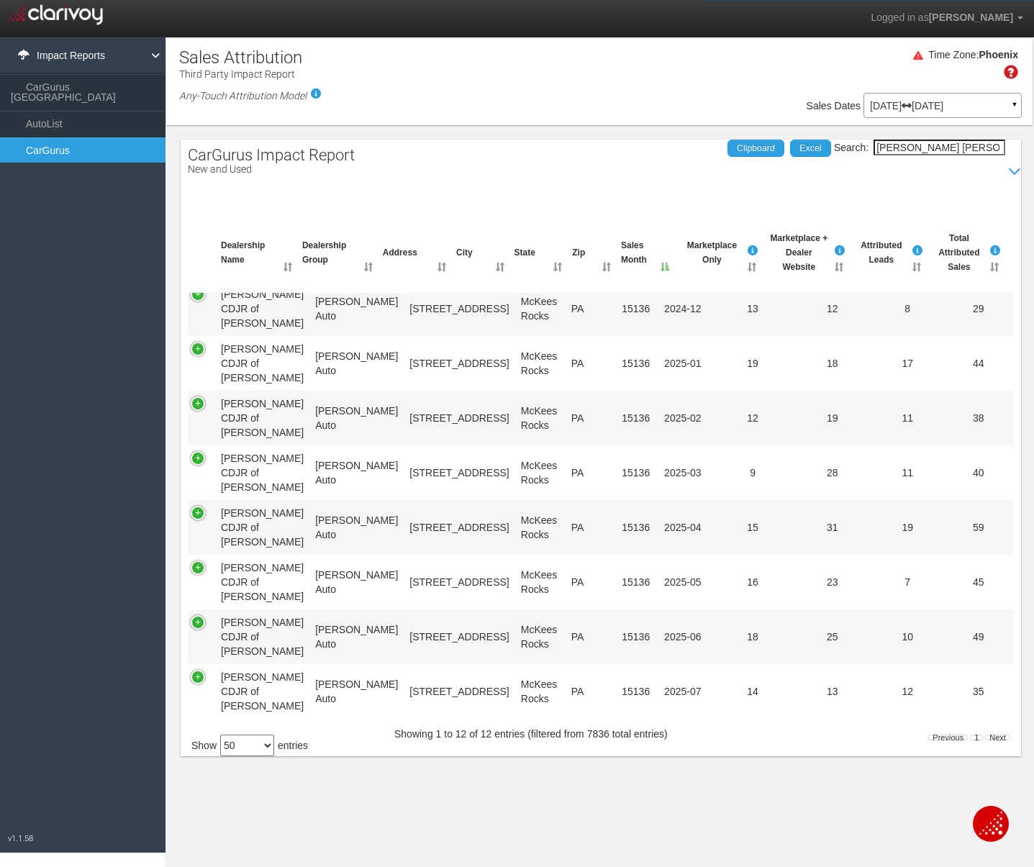
click at [940, 145] on input "[PERSON_NAME] [PERSON_NAME]" at bounding box center [940, 148] width 132 height 16
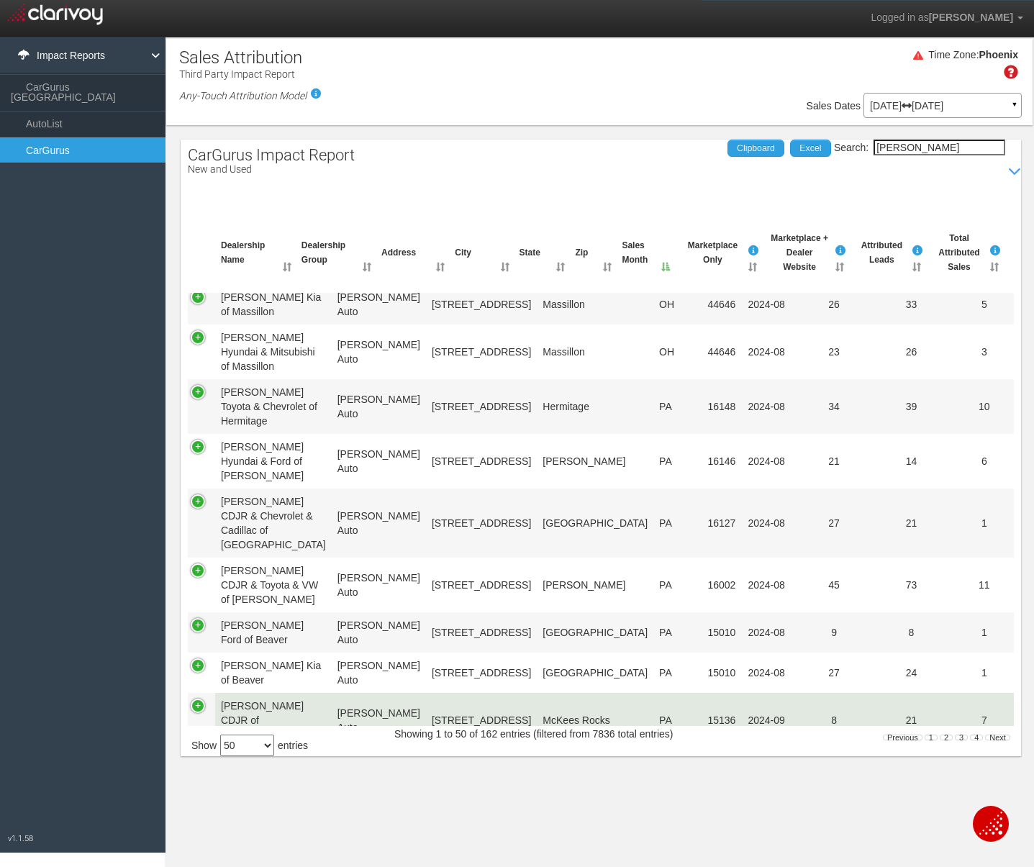
scroll to position [678, 0]
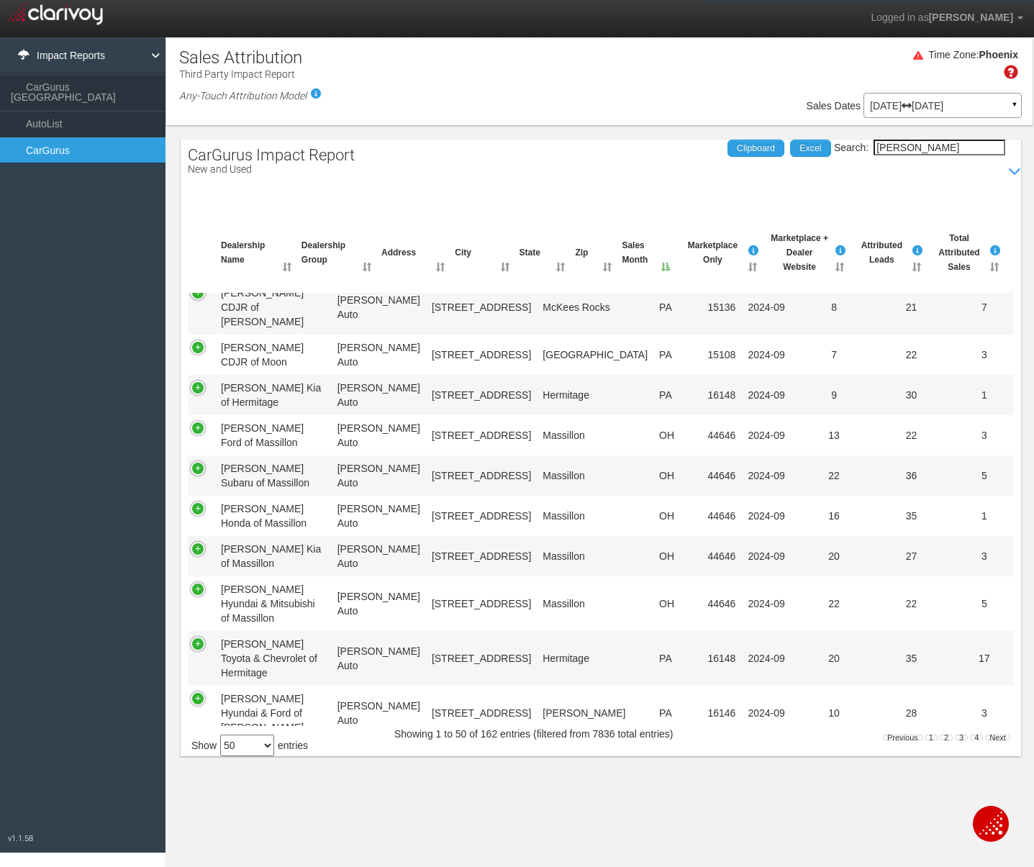
type input "[PERSON_NAME]"
click at [258, 752] on select "10 25 50 100" at bounding box center [247, 746] width 54 height 22
select select "100"
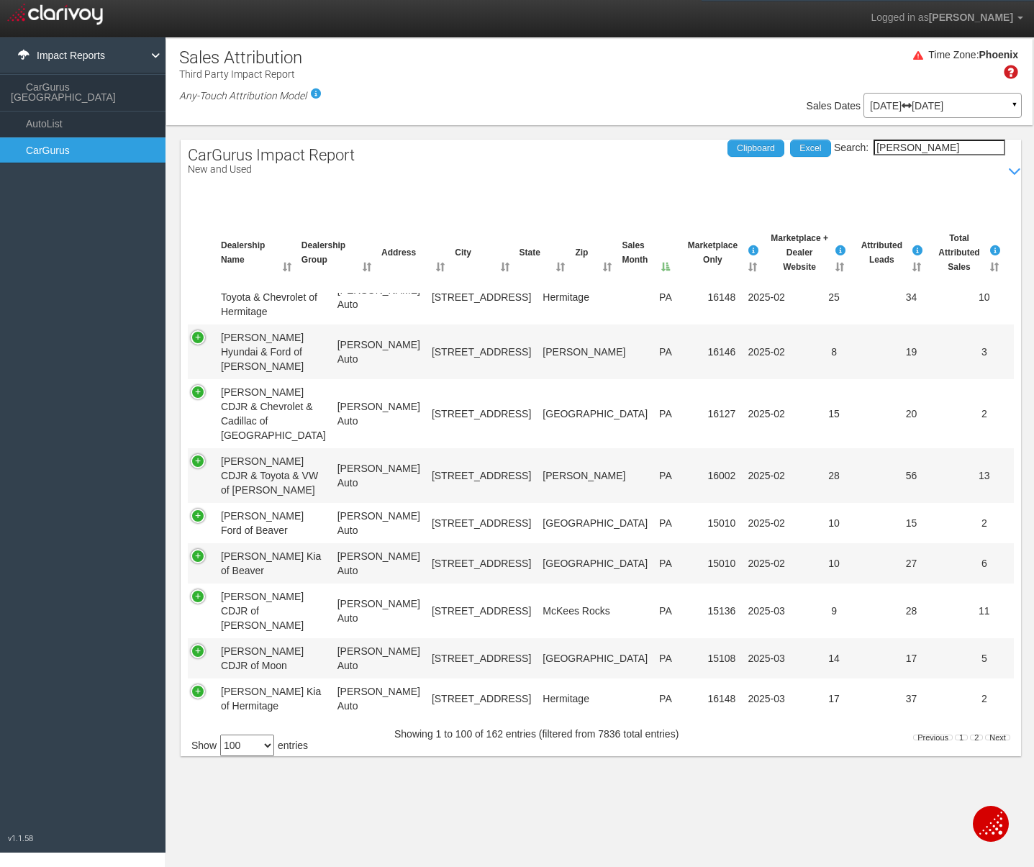
scroll to position [4633, 0]
click at [936, 151] on input "[PERSON_NAME]" at bounding box center [940, 148] width 132 height 16
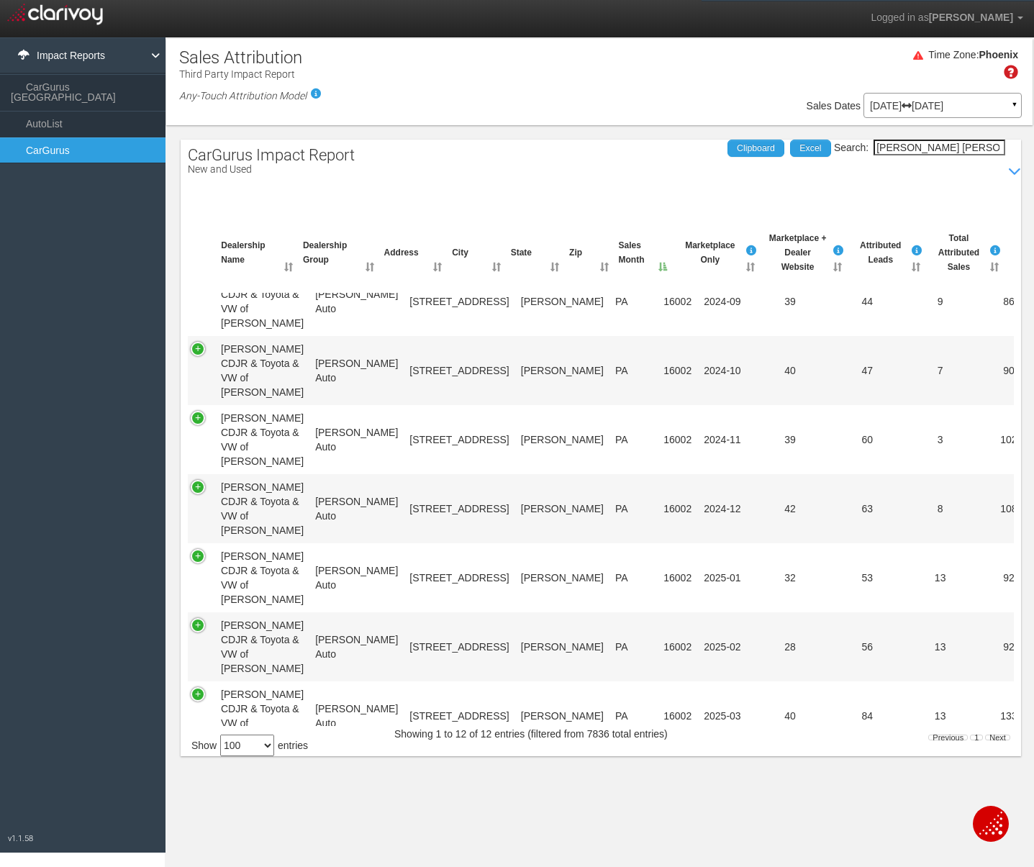
scroll to position [230, 0]
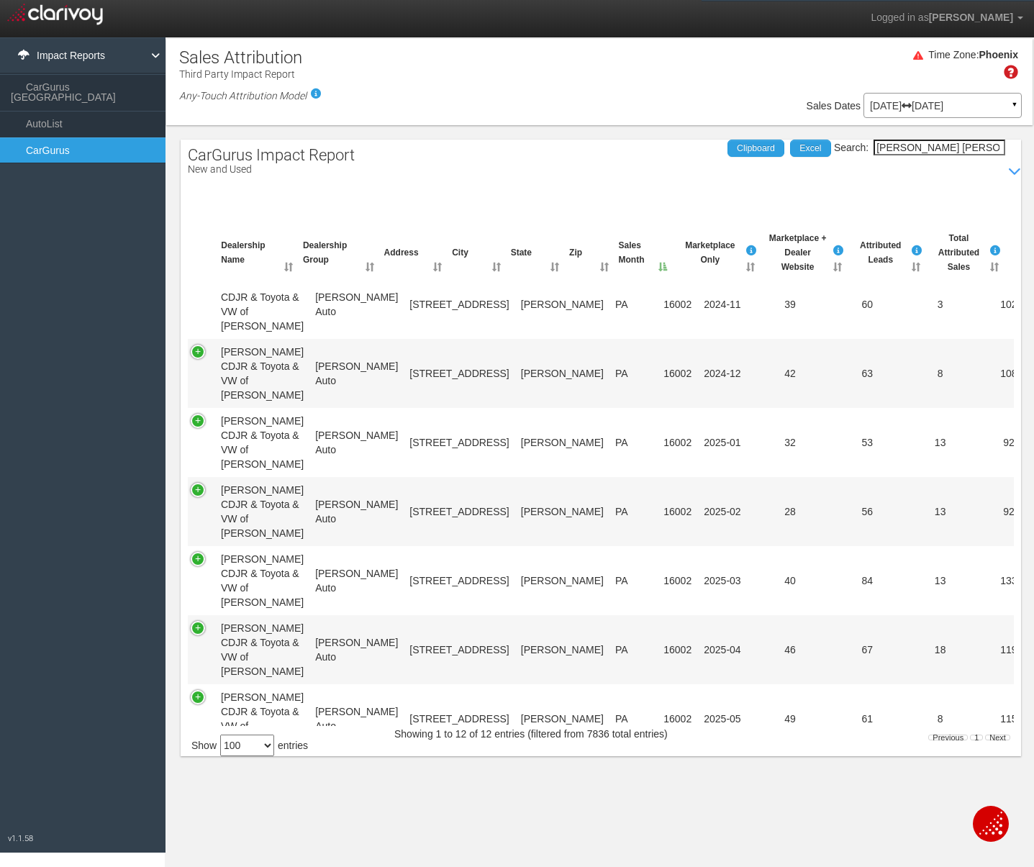
click at [912, 150] on input "[PERSON_NAME] [PERSON_NAME]" at bounding box center [940, 148] width 132 height 16
type input "r"
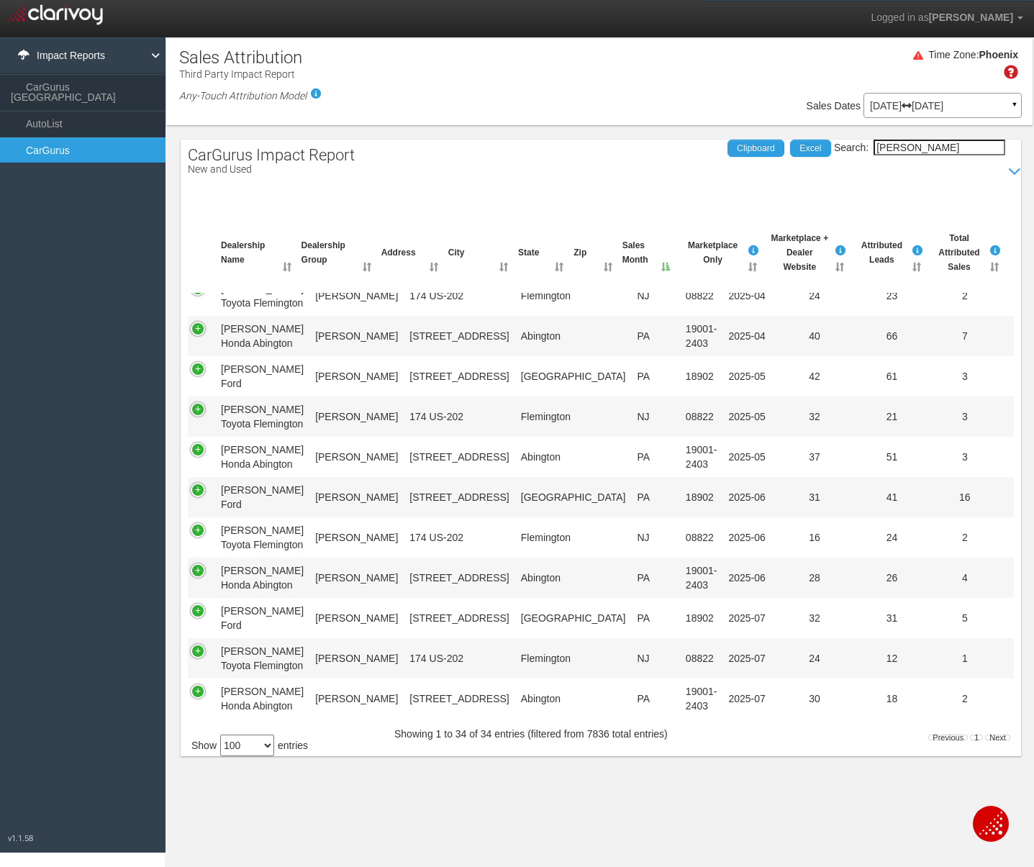
scroll to position [1261, 0]
click at [987, 150] on input "[PERSON_NAME]" at bounding box center [940, 148] width 132 height 16
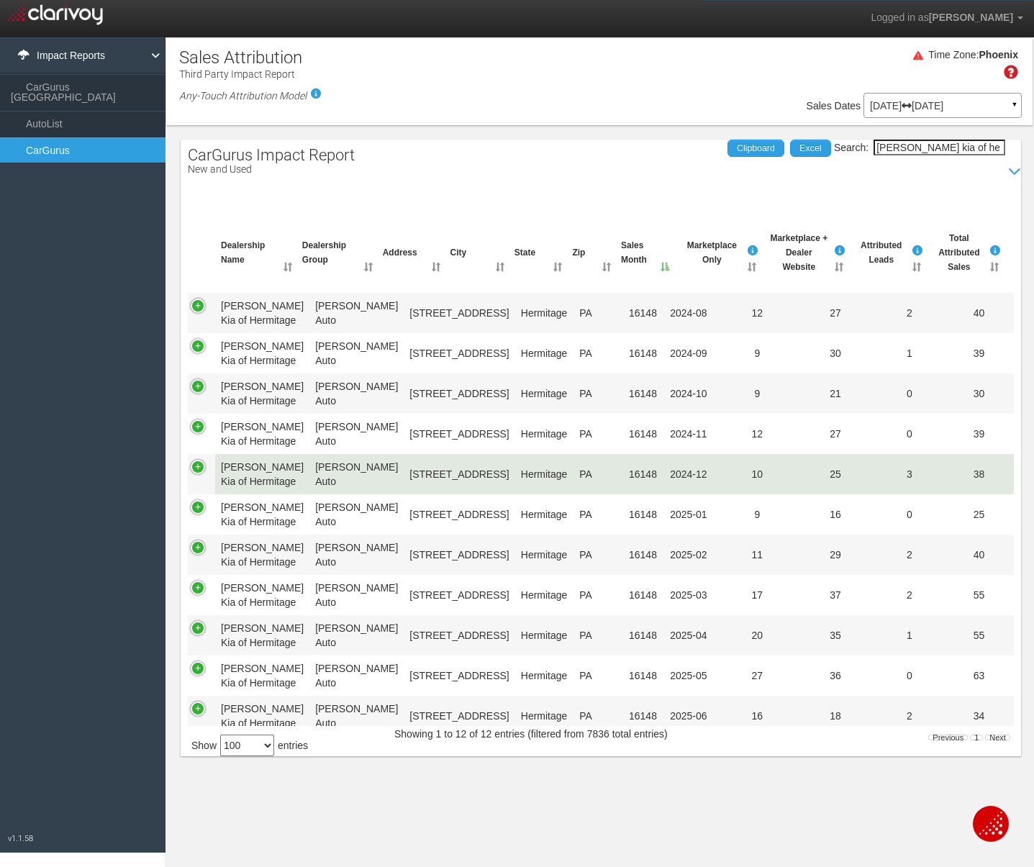
scroll to position [230, 0]
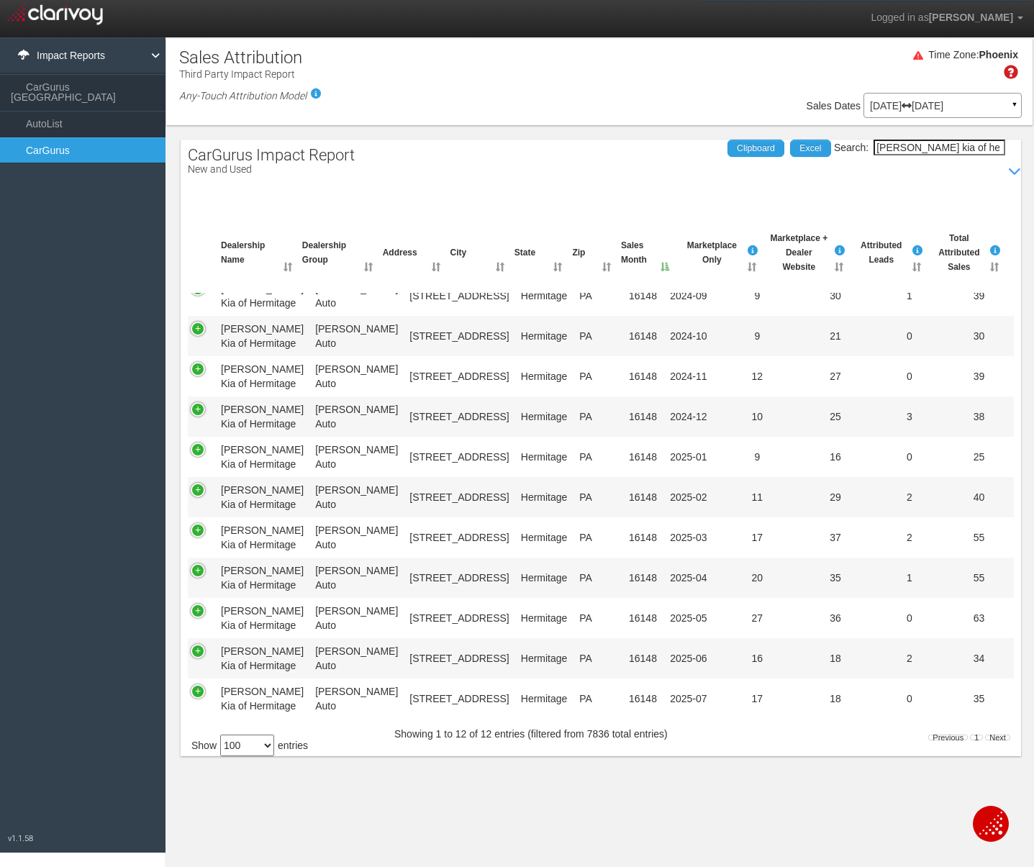
click at [953, 150] on input "[PERSON_NAME] kia of hermitage" at bounding box center [940, 148] width 132 height 16
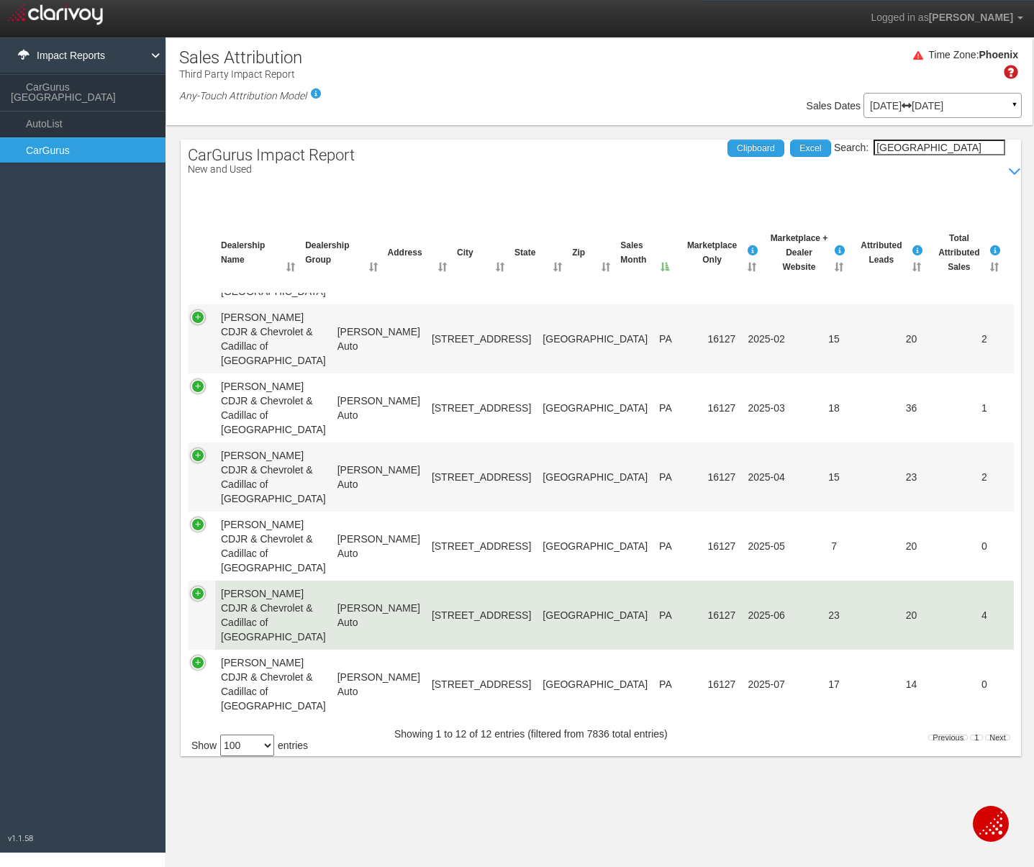
scroll to position [0, 0]
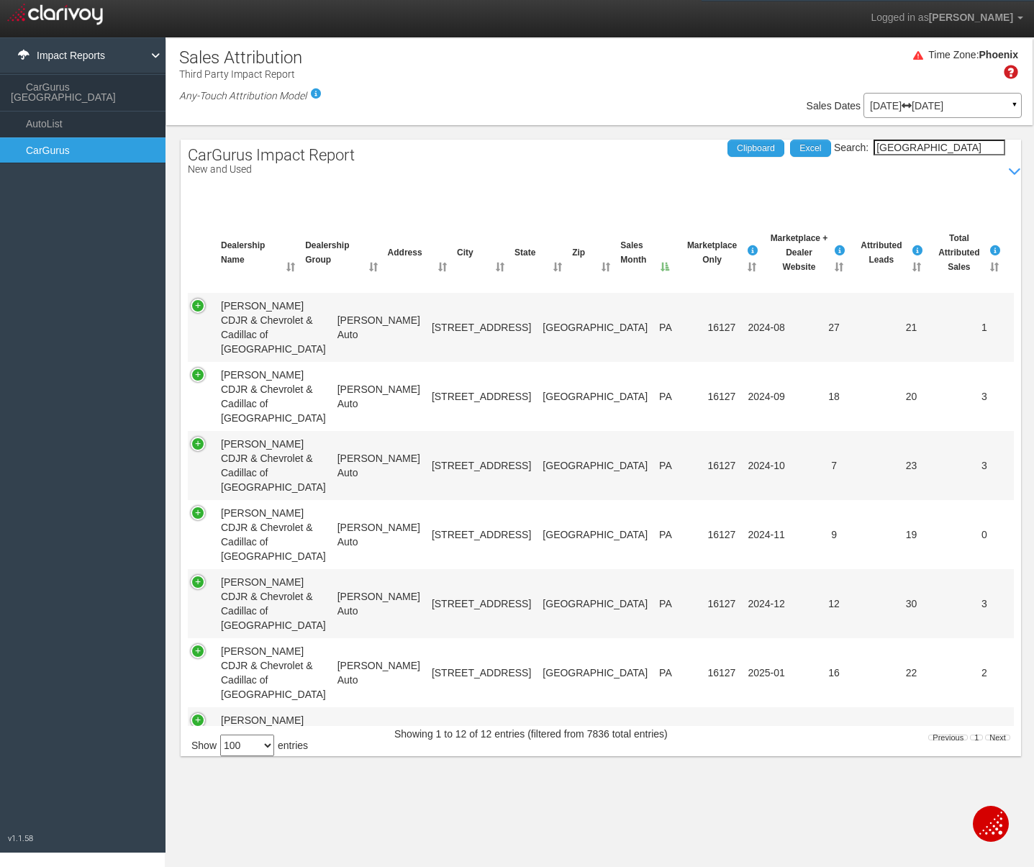
click at [966, 149] on input "[GEOGRAPHIC_DATA]" at bounding box center [940, 148] width 132 height 16
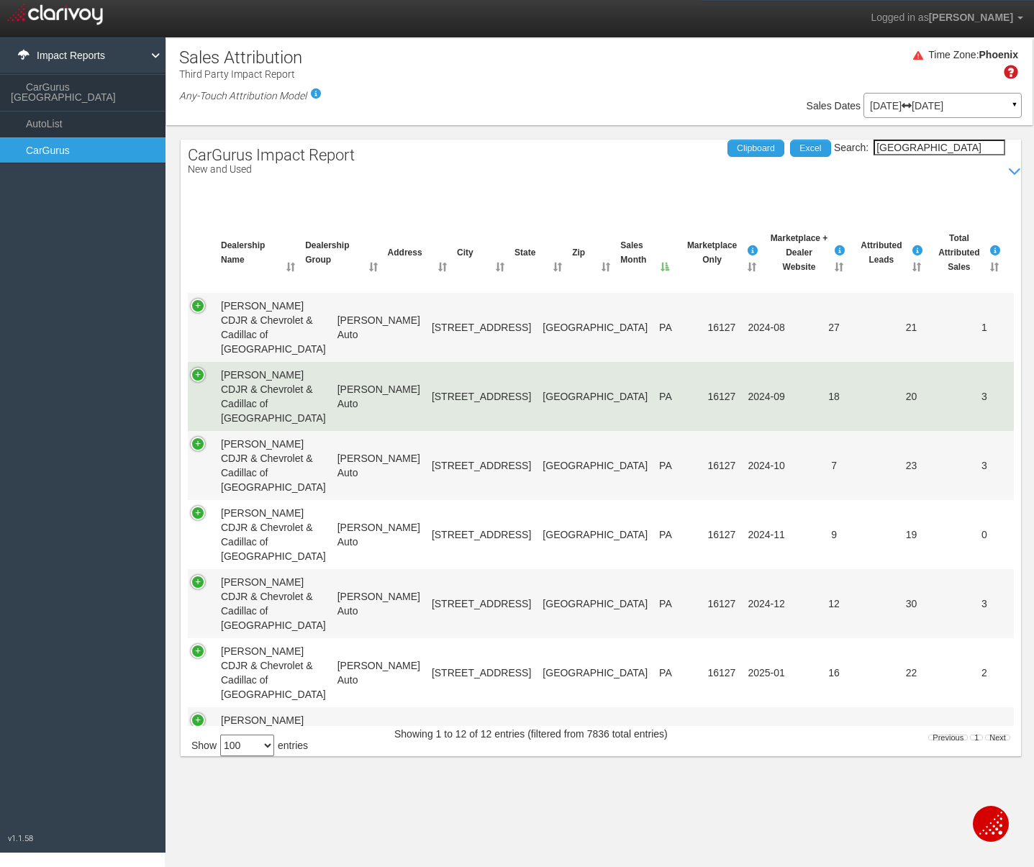
scroll to position [403, 0]
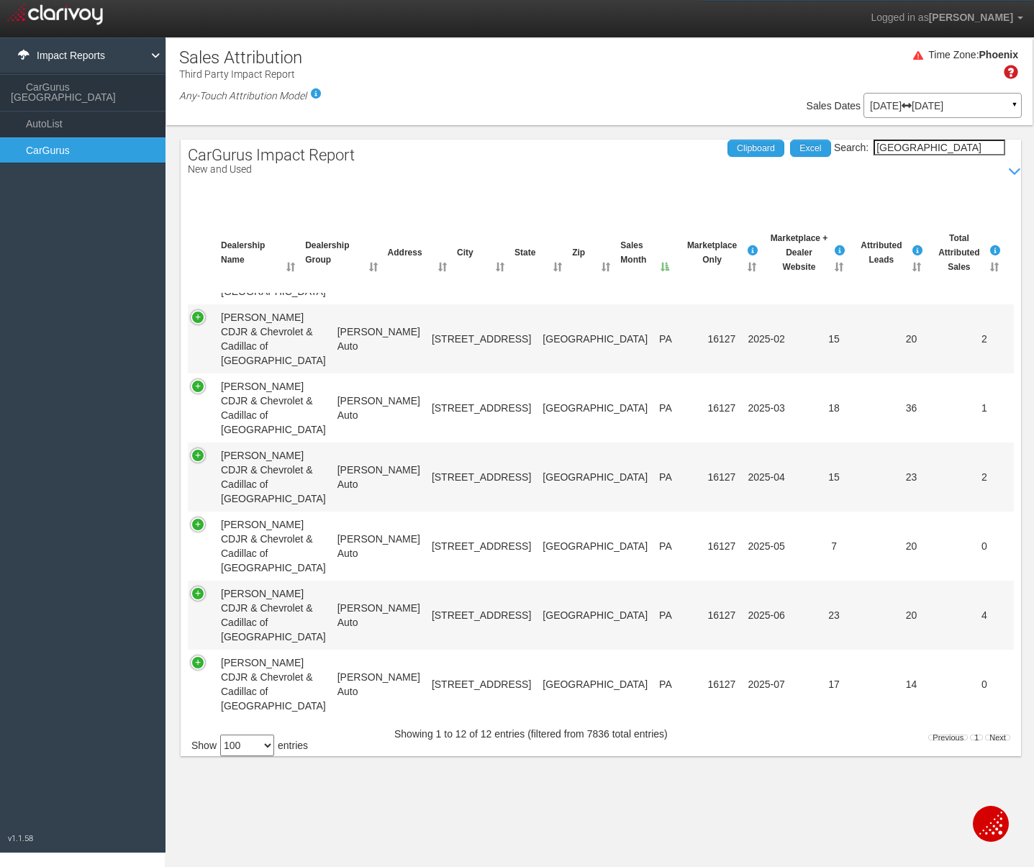
click at [920, 148] on input "[GEOGRAPHIC_DATA]" at bounding box center [940, 148] width 132 height 16
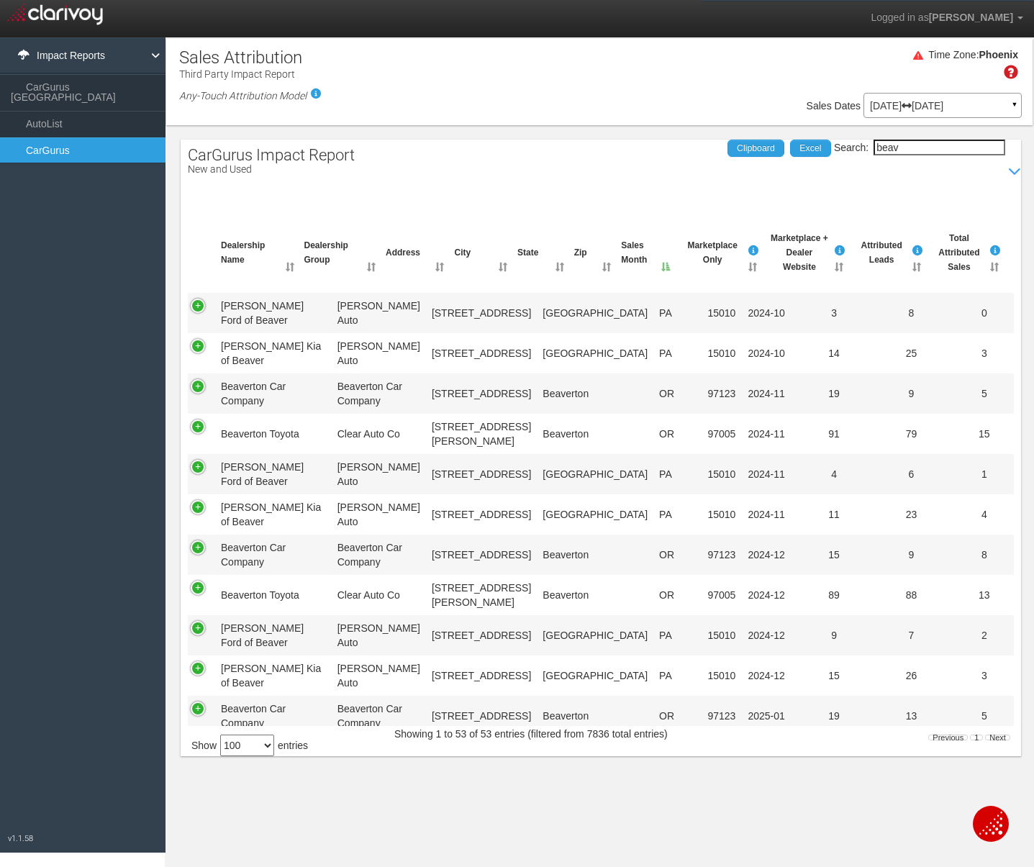
scroll to position [0, 0]
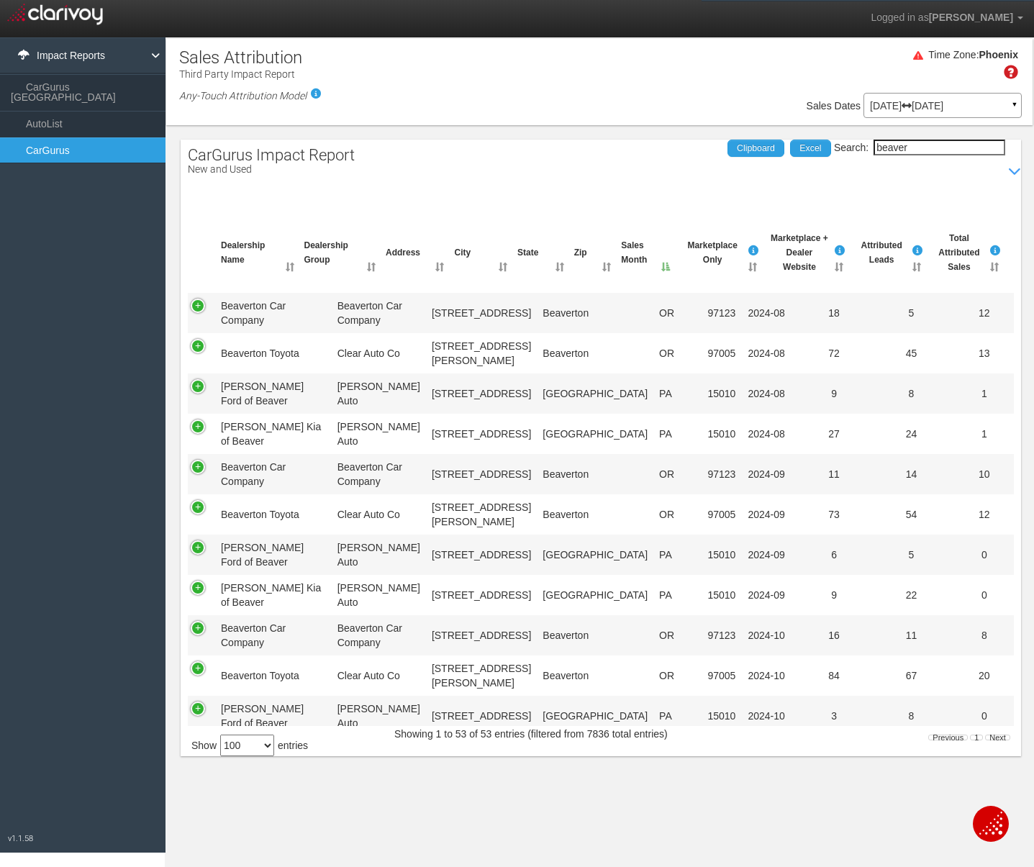
click at [938, 153] on input "beaver" at bounding box center [940, 148] width 132 height 16
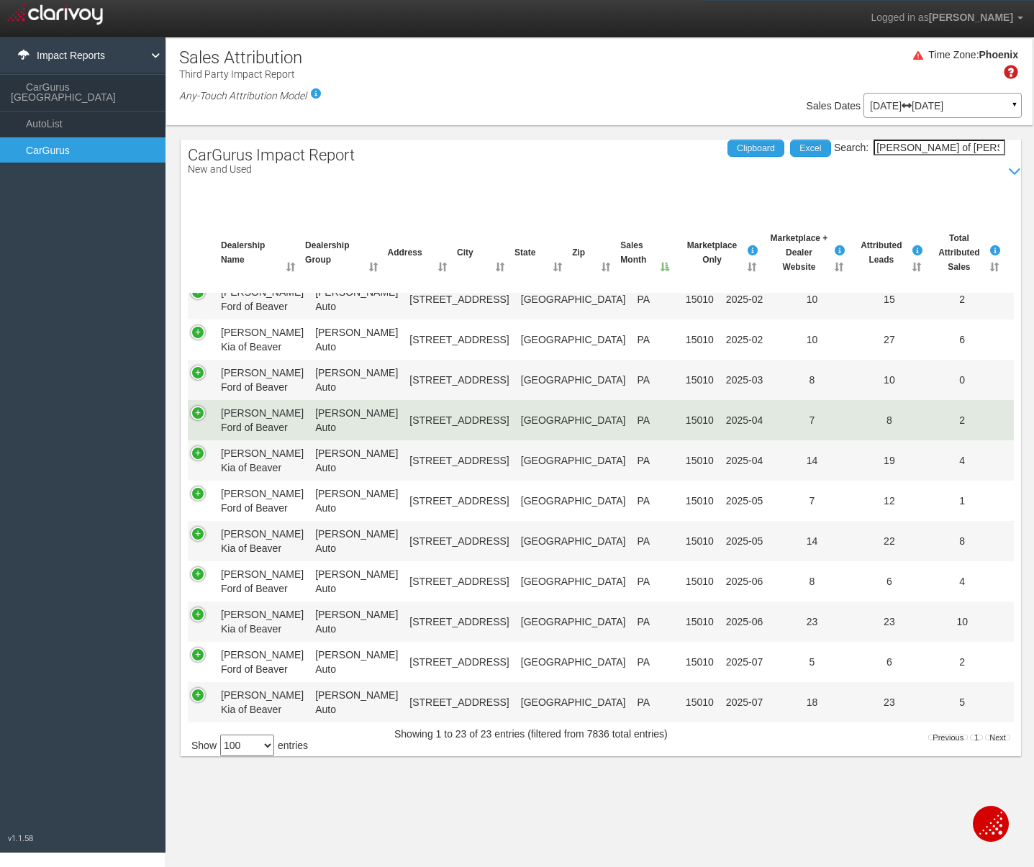
scroll to position [501, 0]
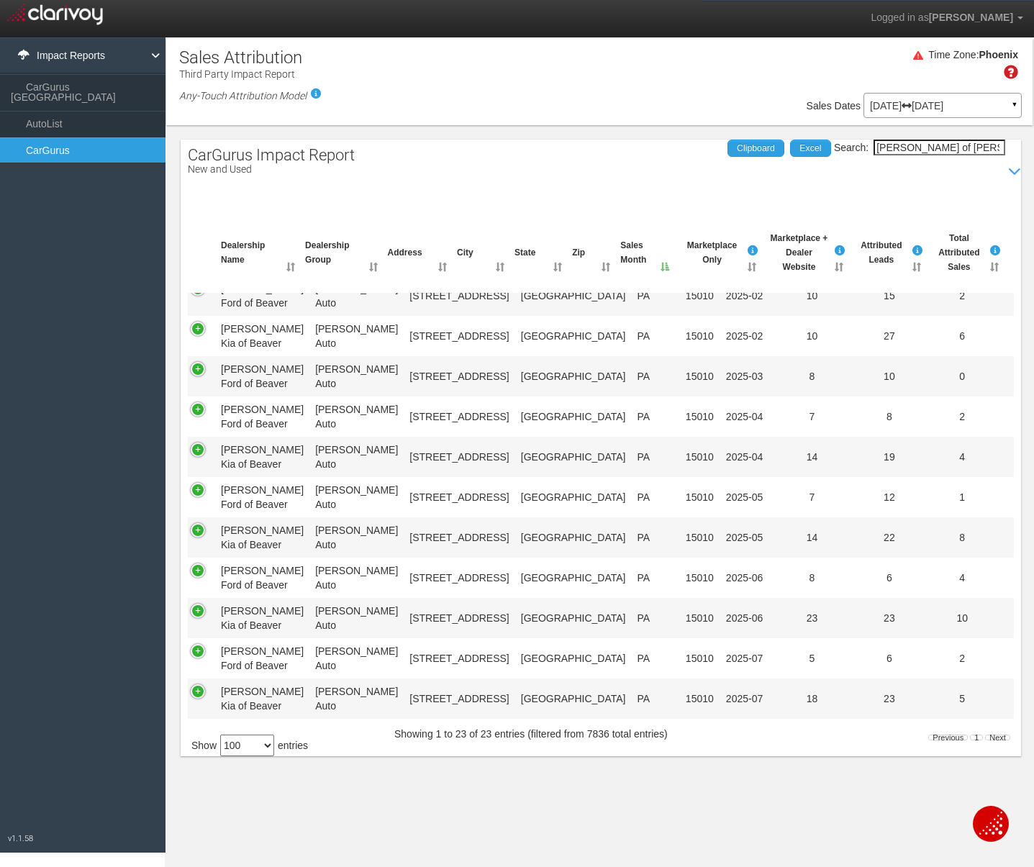
click at [940, 148] on input "[PERSON_NAME] of [PERSON_NAME]" at bounding box center [940, 148] width 132 height 16
click at [941, 148] on input "[PERSON_NAME] of [PERSON_NAME]" at bounding box center [940, 148] width 132 height 16
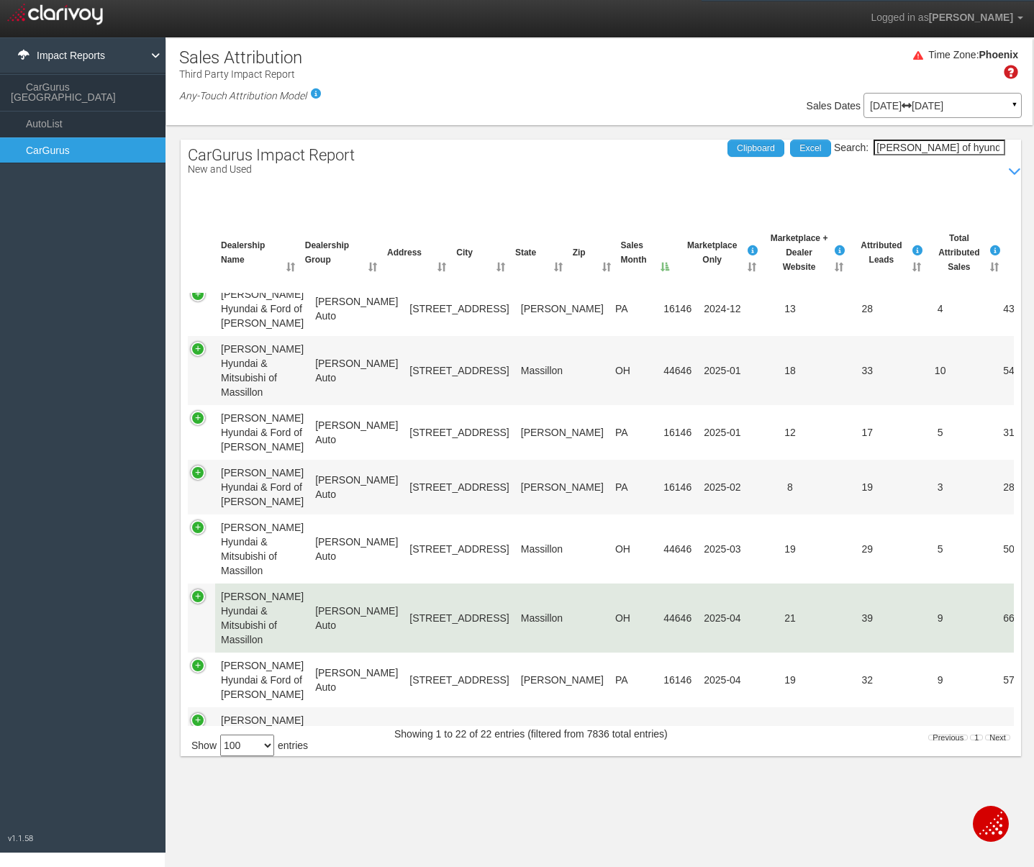
scroll to position [777, 0]
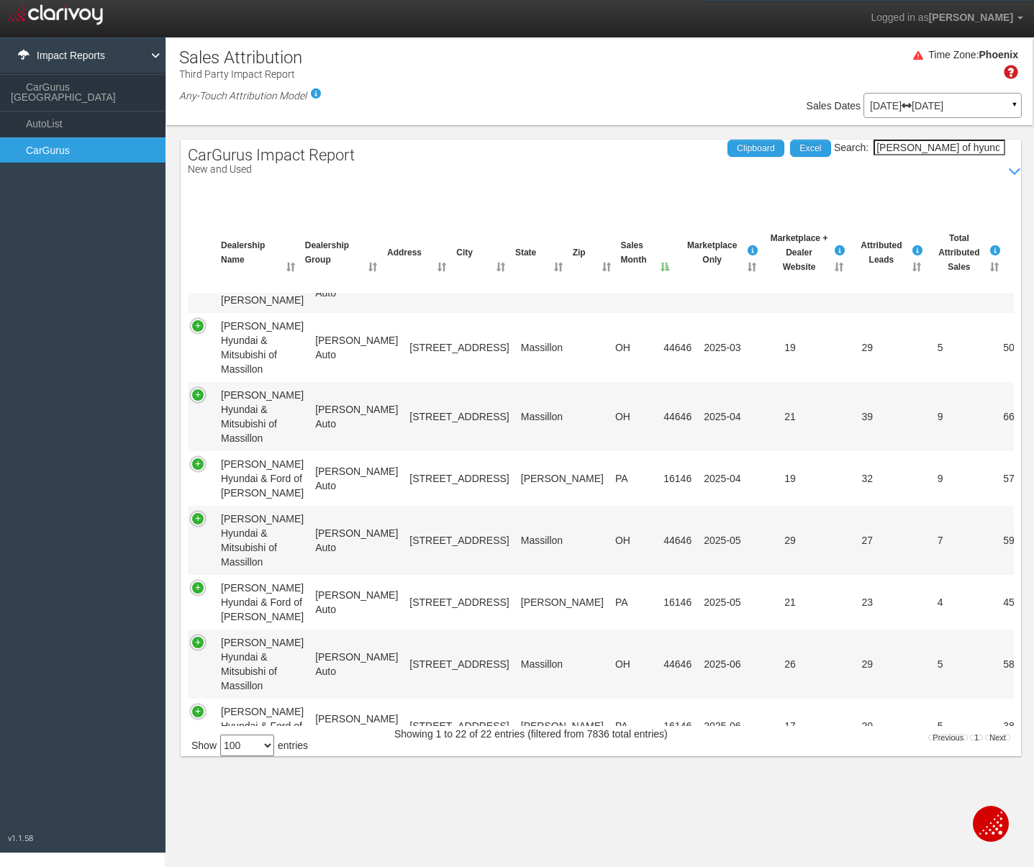
click at [923, 145] on input "[PERSON_NAME] of hyundai" at bounding box center [940, 148] width 132 height 16
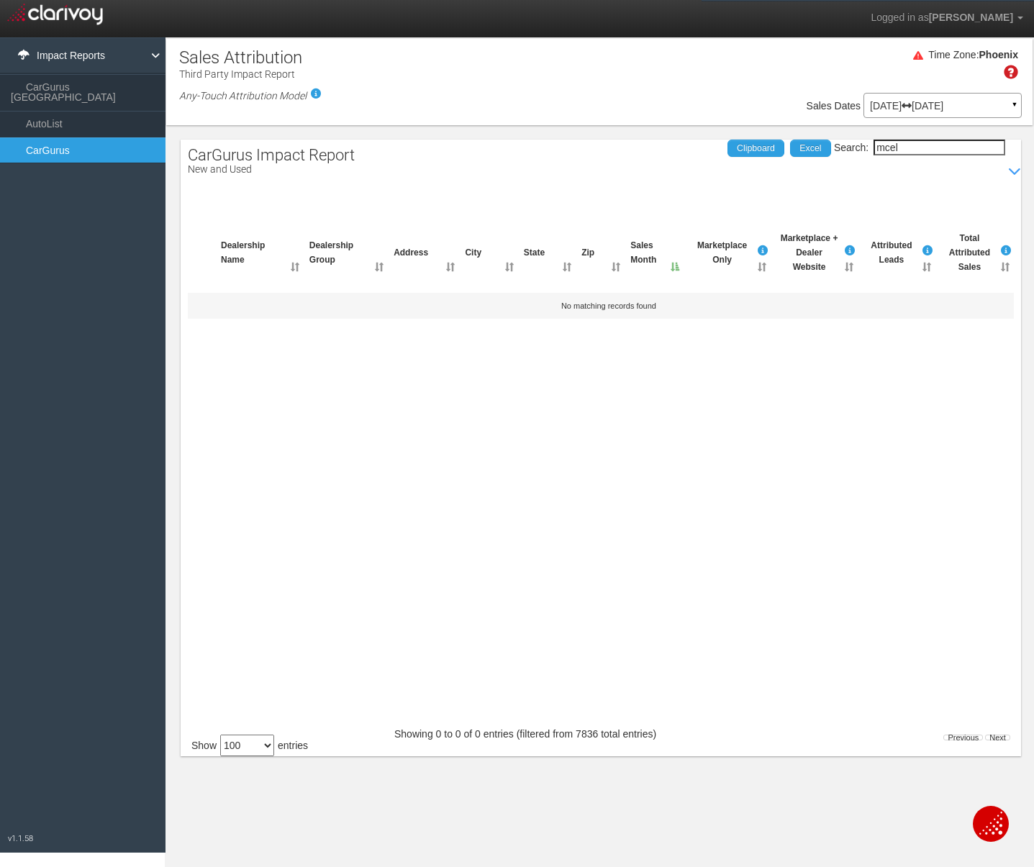
scroll to position [0, 0]
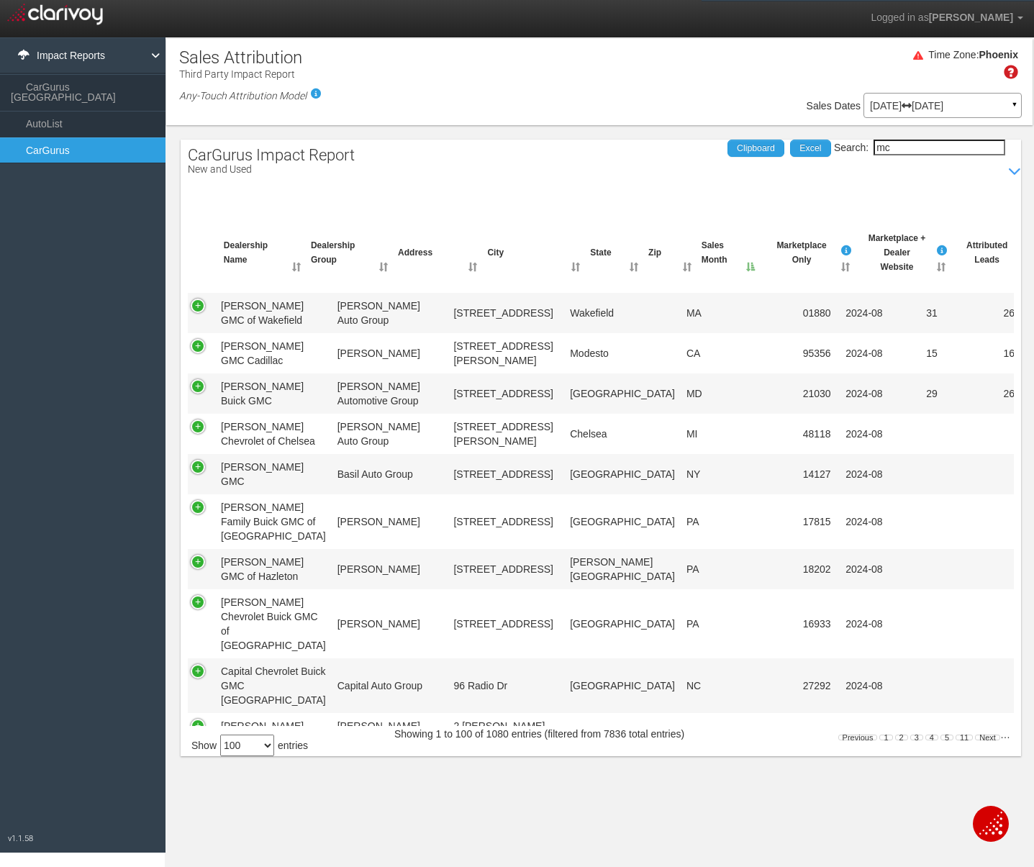
type input "m"
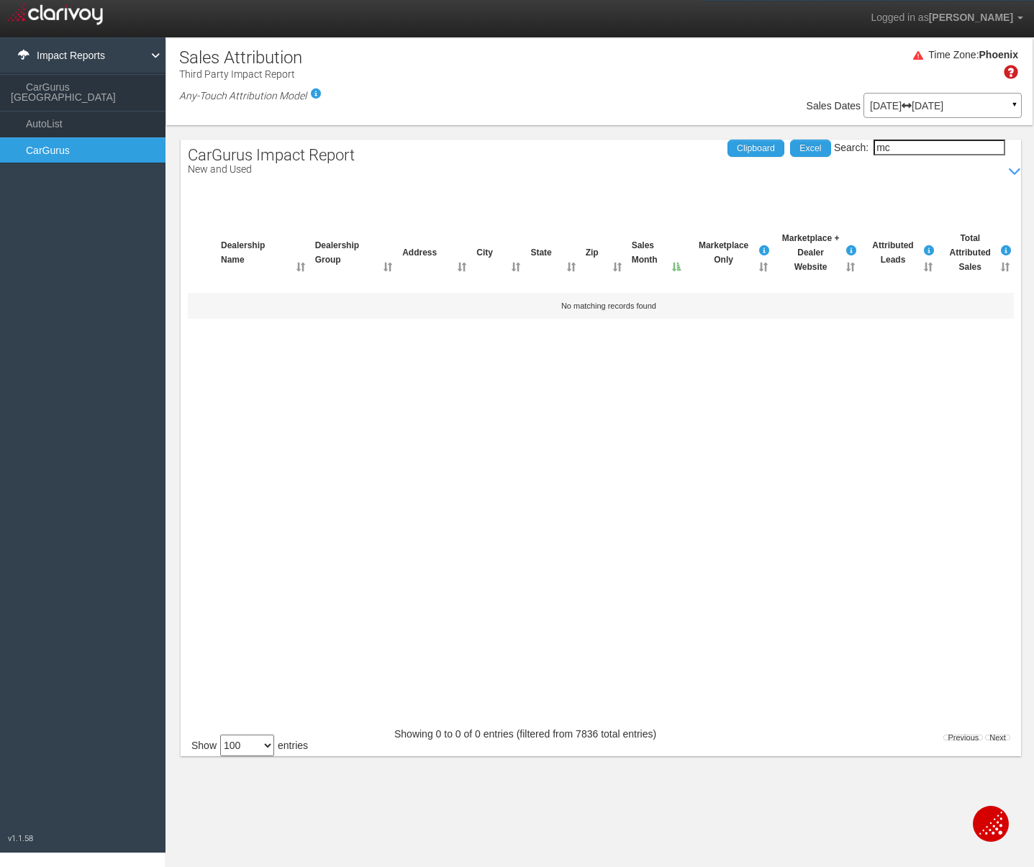
type input "m"
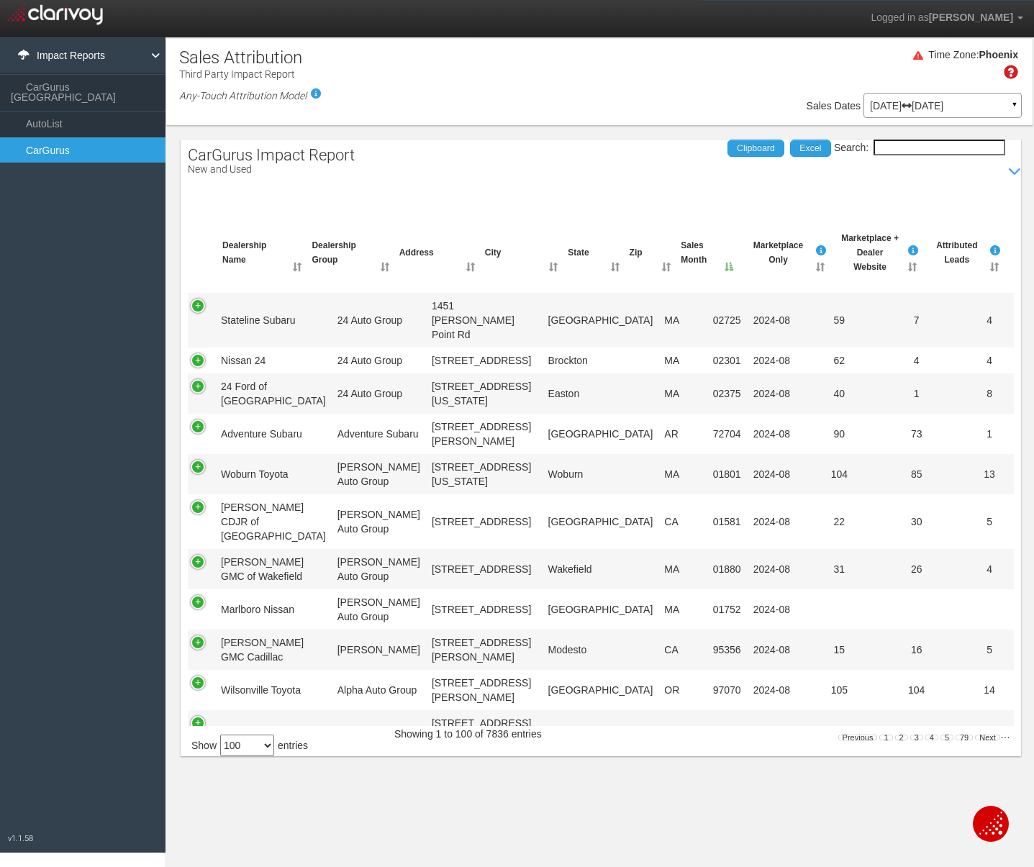
click at [598, 63] on div "Time Zone: [GEOGRAPHIC_DATA]" at bounding box center [599, 69] width 866 height 47
click at [584, 119] on div "Sale Property Loading Go Model Multi-Touch ♦ Any Multi-Touch ♦ Any Multi-Touch …" at bounding box center [599, 108] width 866 height 30
